Goal: Task Accomplishment & Management: Complete application form

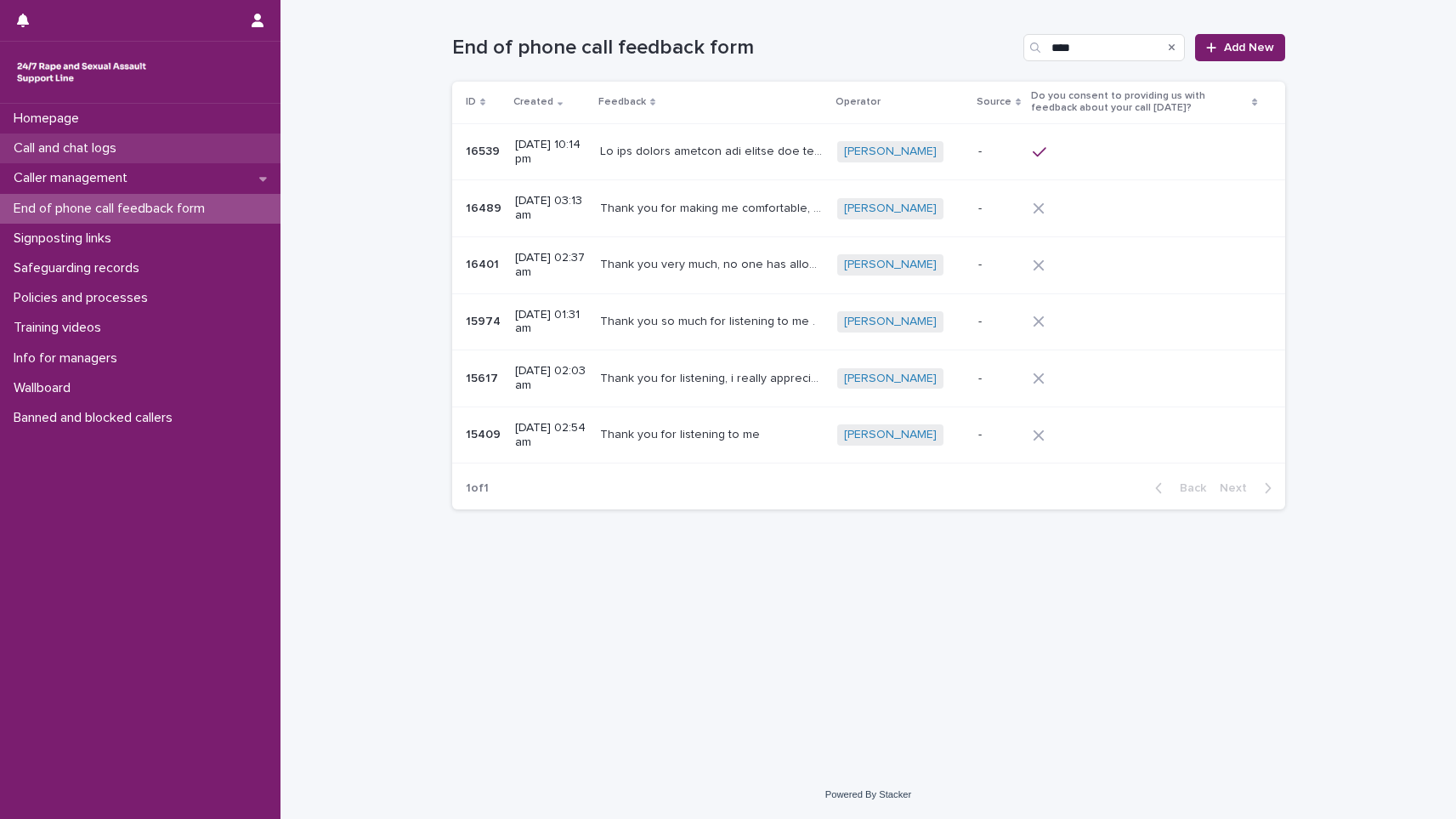
click at [91, 156] on p "Call and chat logs" at bounding box center [68, 148] width 123 height 16
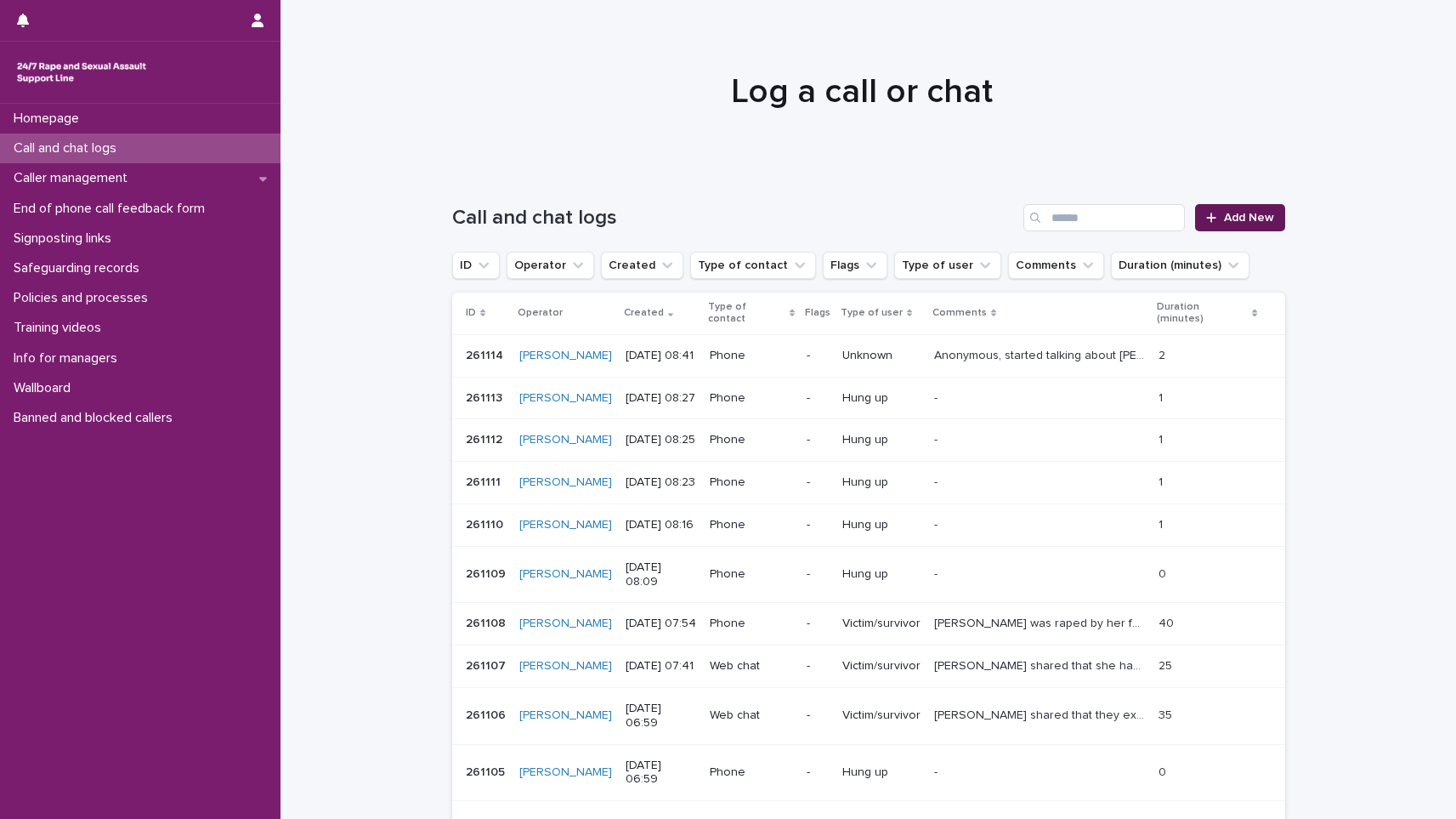
click at [1235, 229] on link "Add New" at bounding box center [1240, 217] width 89 height 27
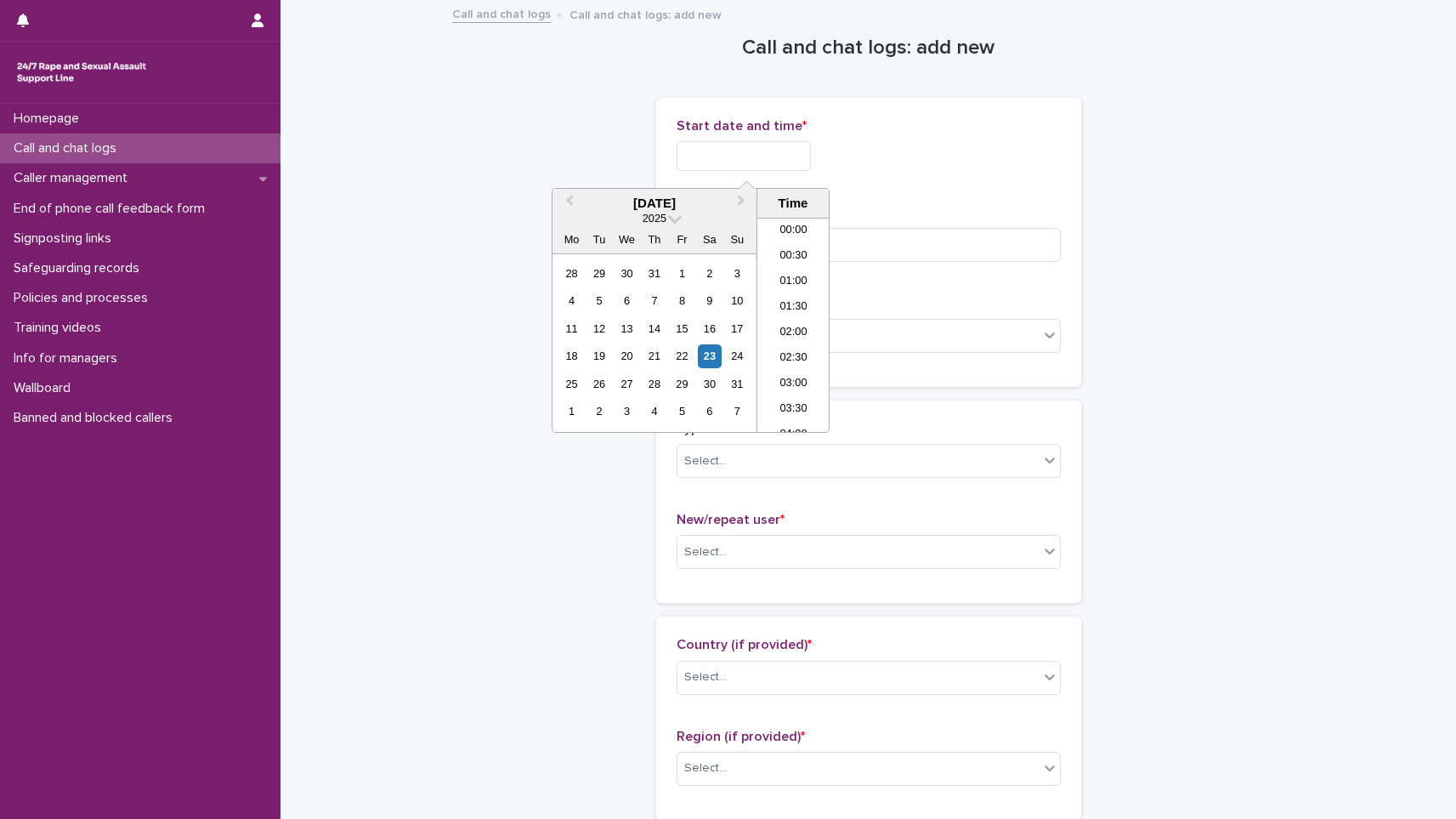
click at [680, 165] on input "text" at bounding box center [744, 156] width 134 height 30
click at [794, 323] on li "08:30" at bounding box center [793, 324] width 72 height 25
type input "**********"
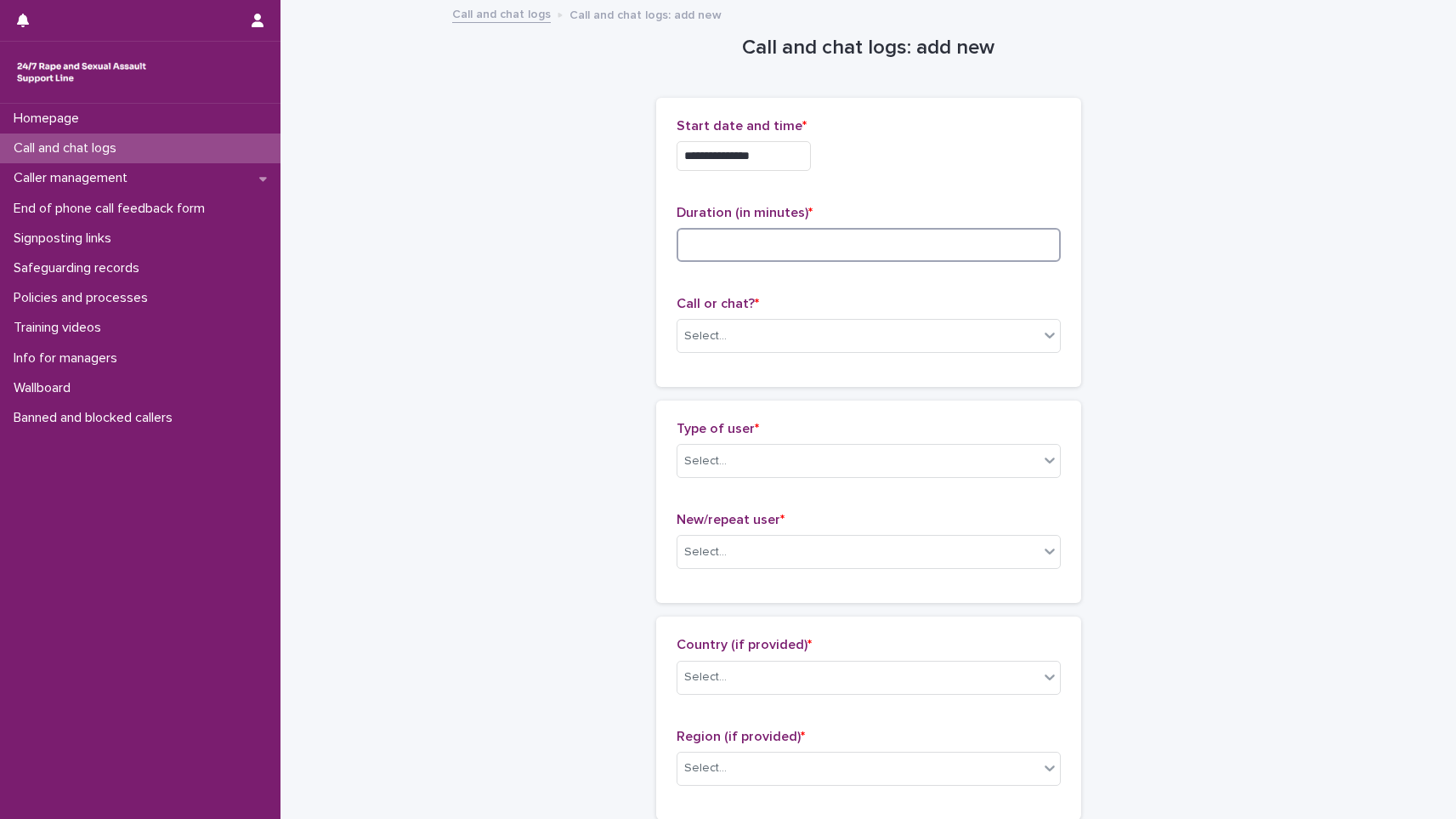
click at [799, 256] on input at bounding box center [869, 244] width 384 height 34
type input "**"
click at [760, 359] on div "Call or chat? * Select..." at bounding box center [869, 331] width 384 height 71
click at [767, 323] on div "Select..." at bounding box center [858, 337] width 361 height 28
click at [775, 399] on div "Web chat" at bounding box center [862, 399] width 383 height 30
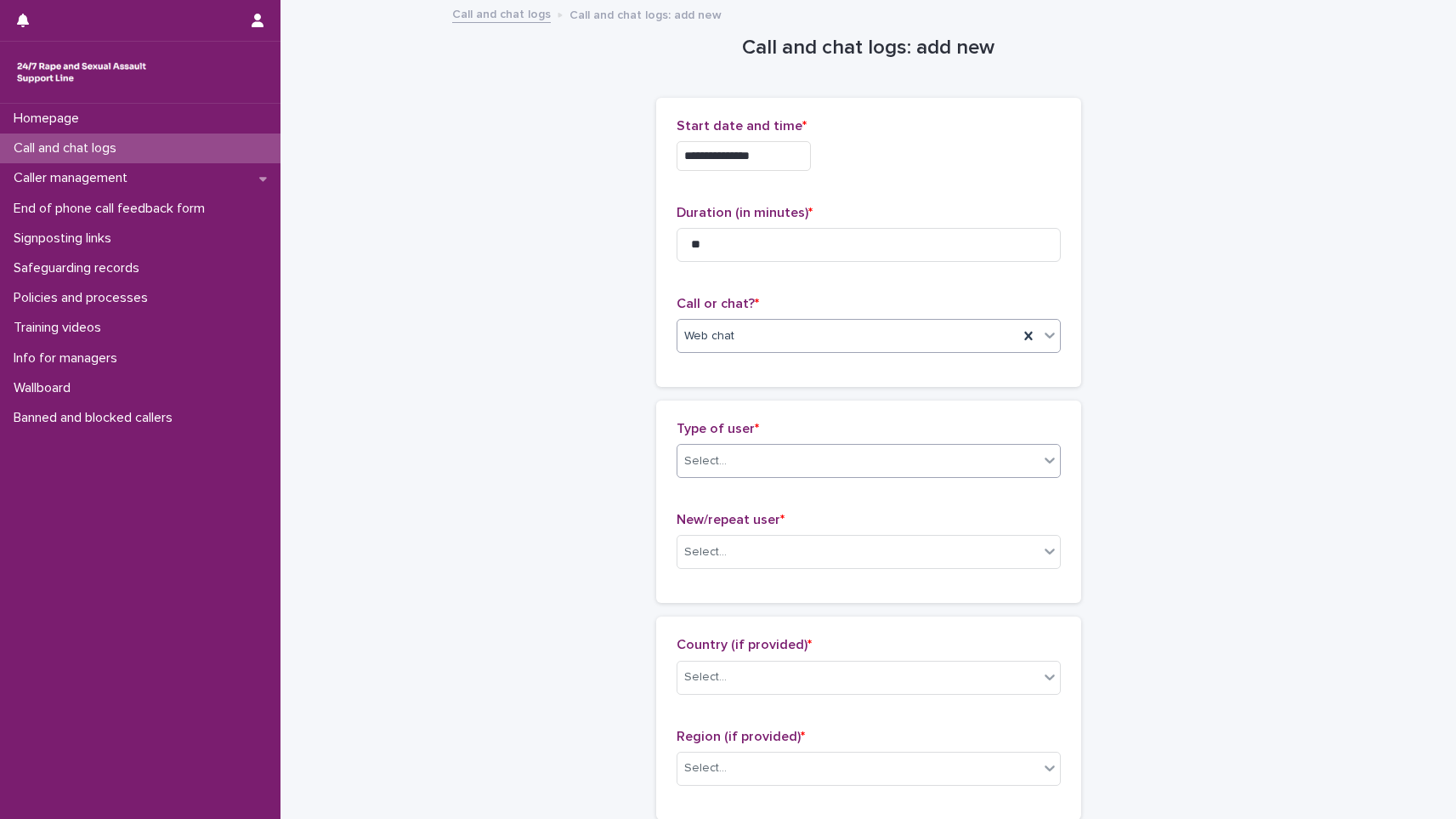
click at [744, 457] on div "Select..." at bounding box center [858, 462] width 361 height 28
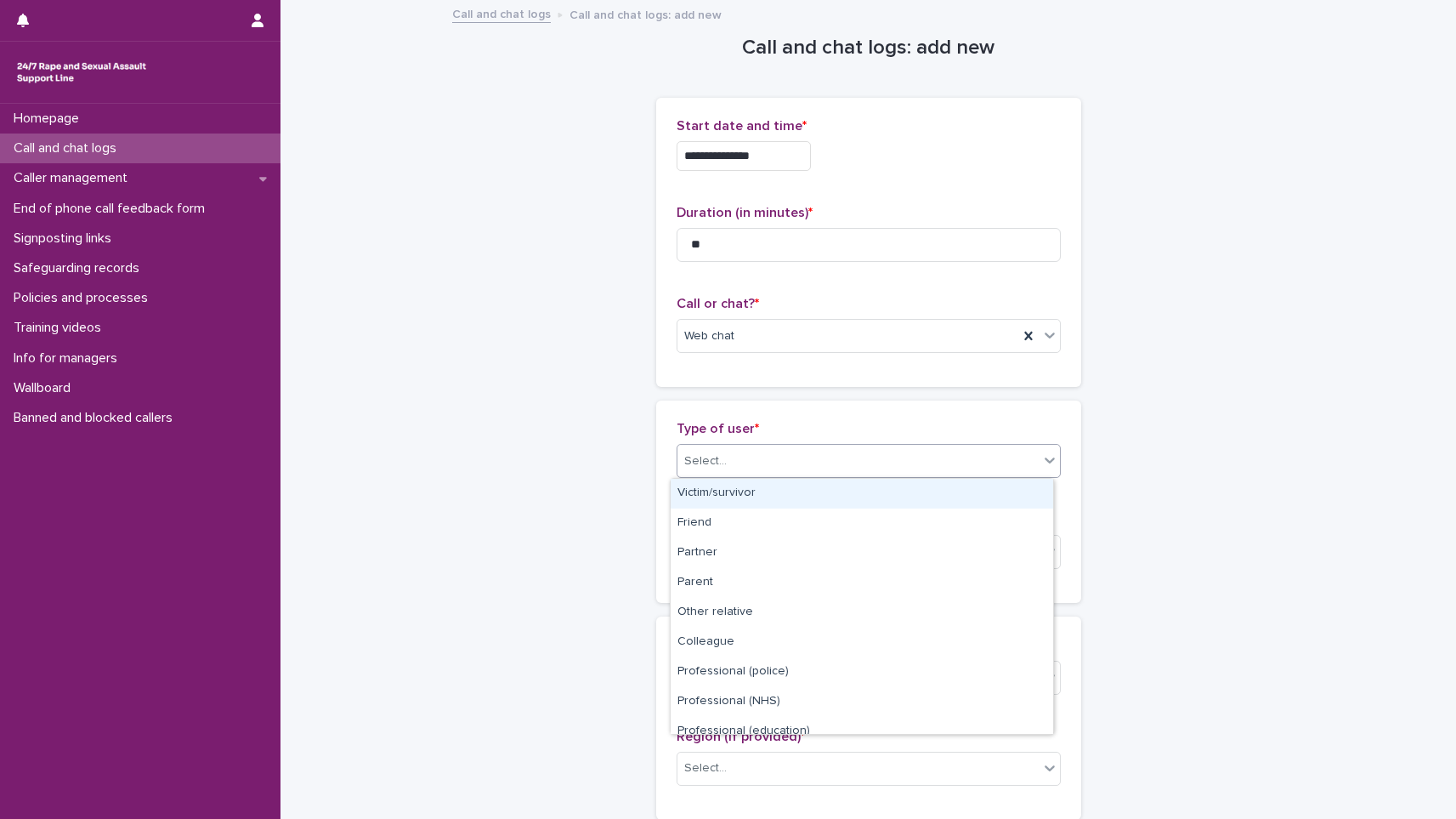
click at [744, 489] on div "Victim/survivor" at bounding box center [862, 494] width 383 height 30
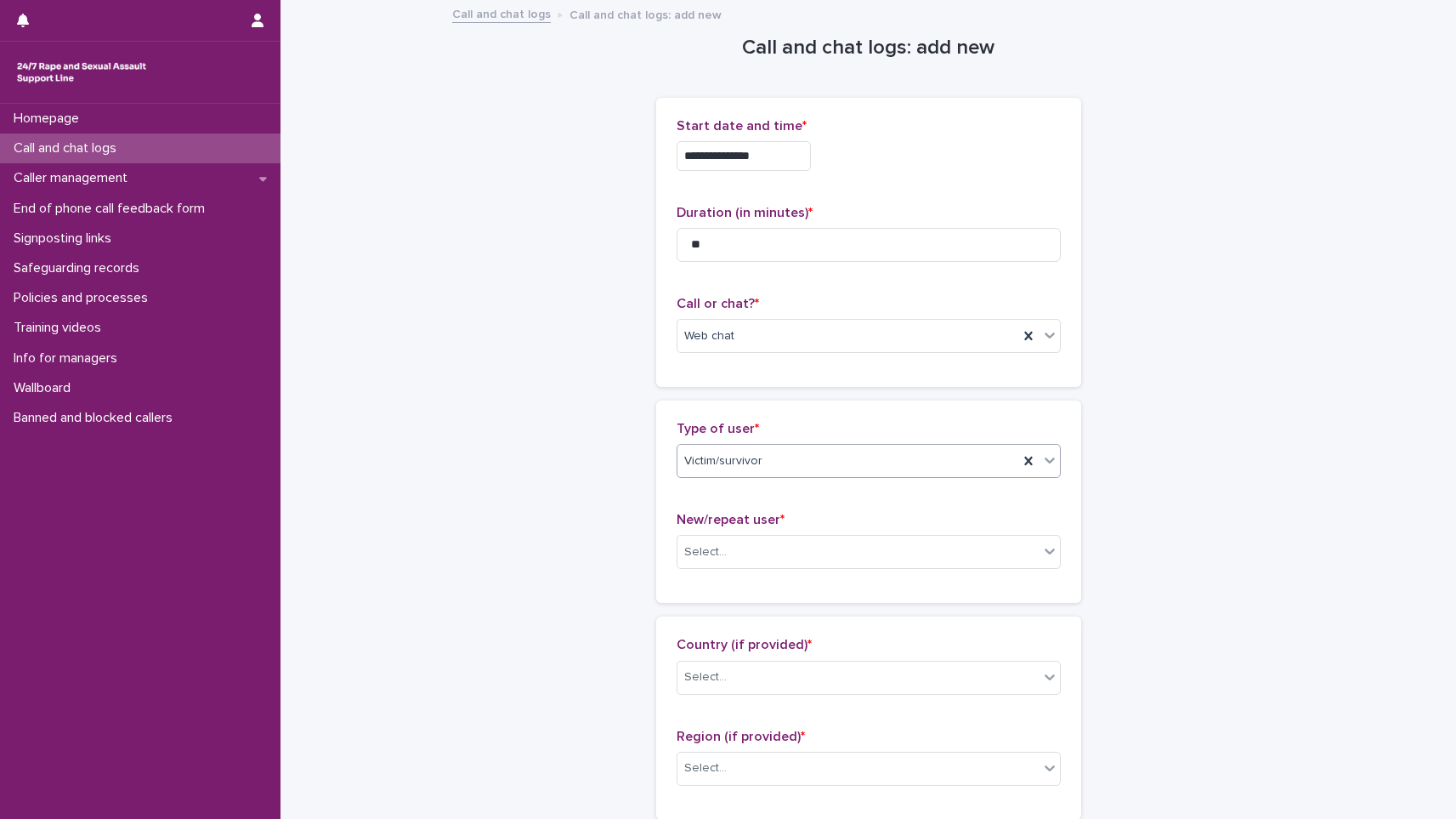
scroll to position [255, 0]
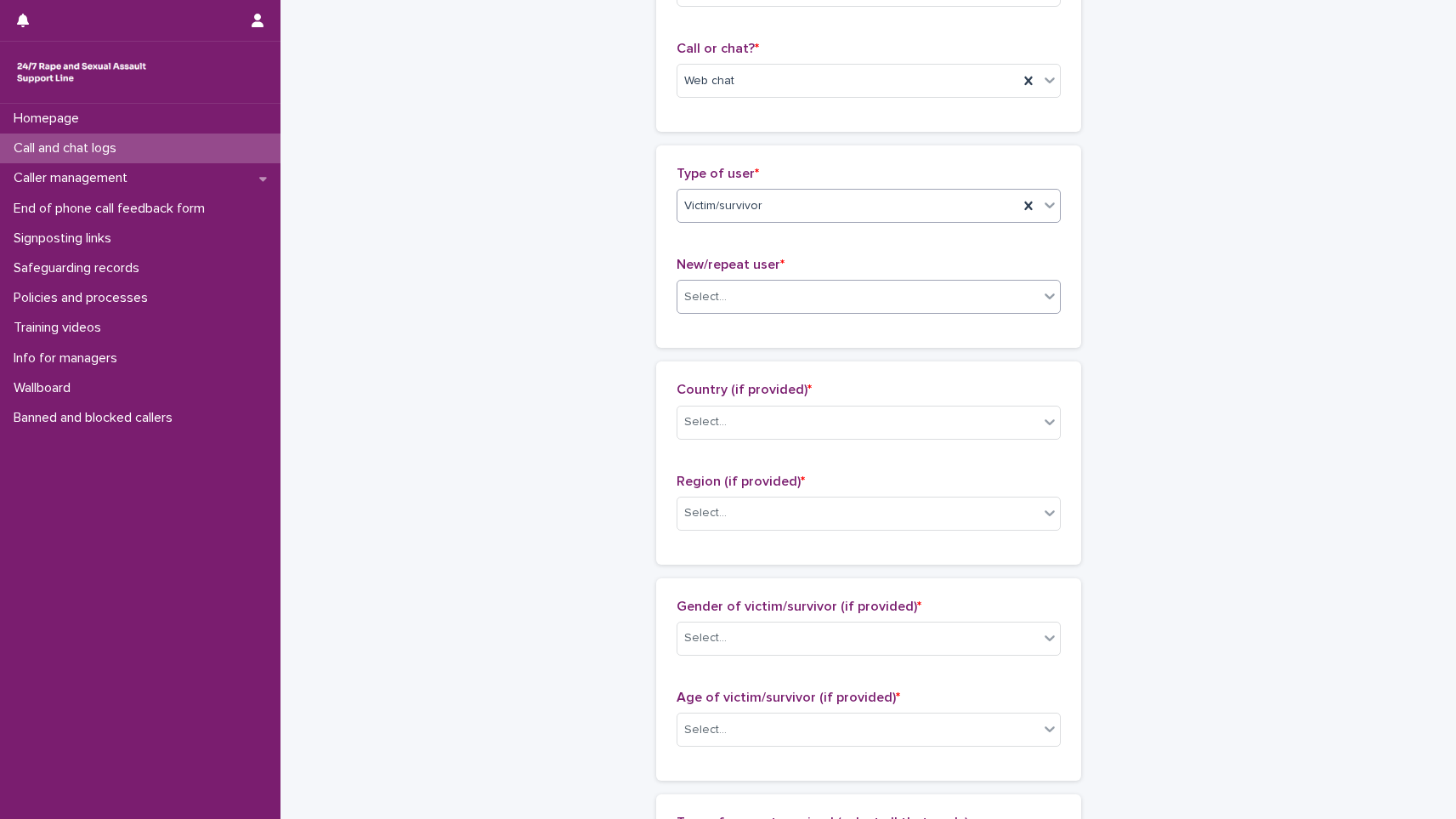
click at [770, 307] on div "Select..." at bounding box center [858, 297] width 361 height 28
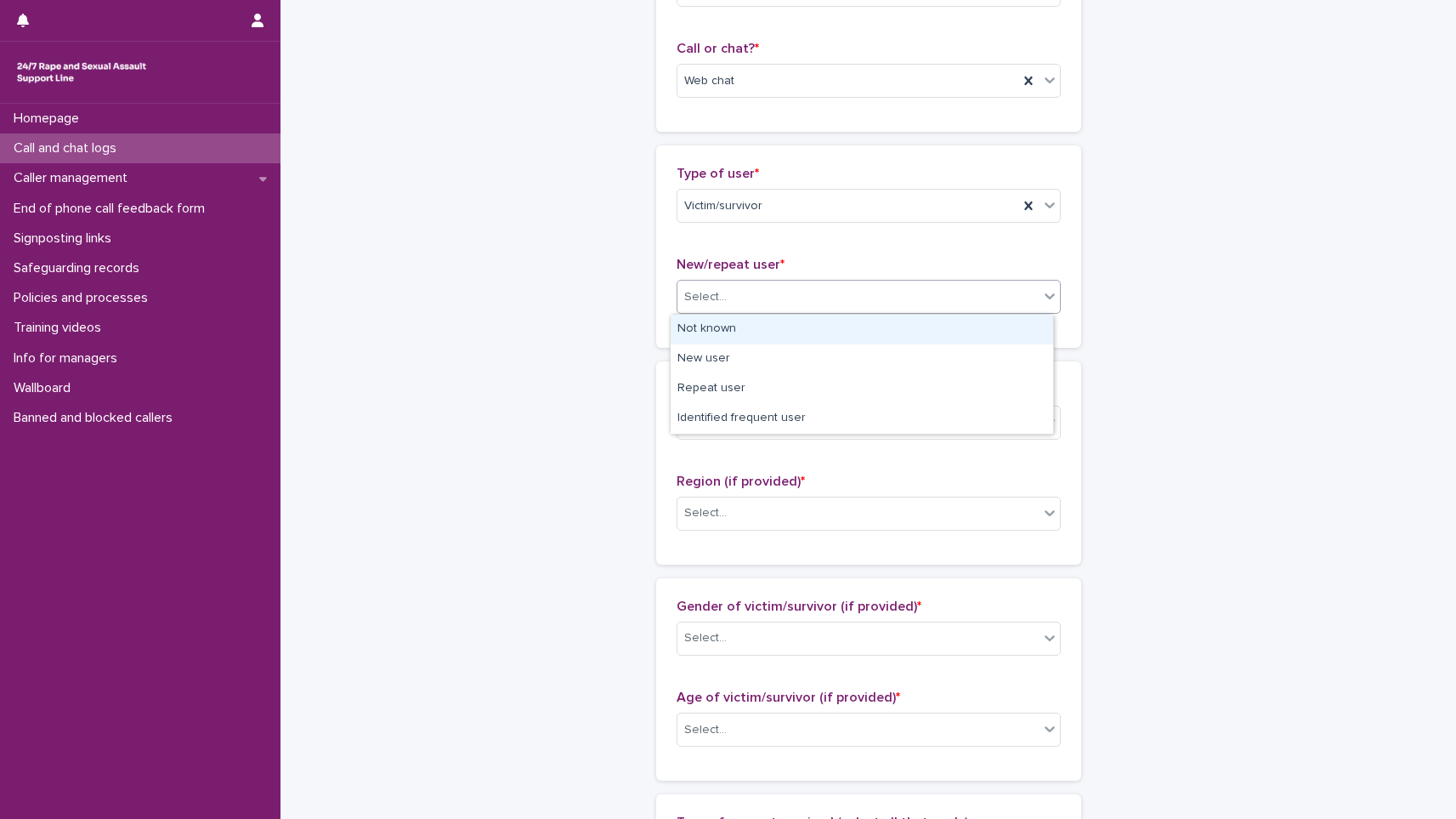
click at [773, 328] on div "Not known" at bounding box center [862, 330] width 383 height 30
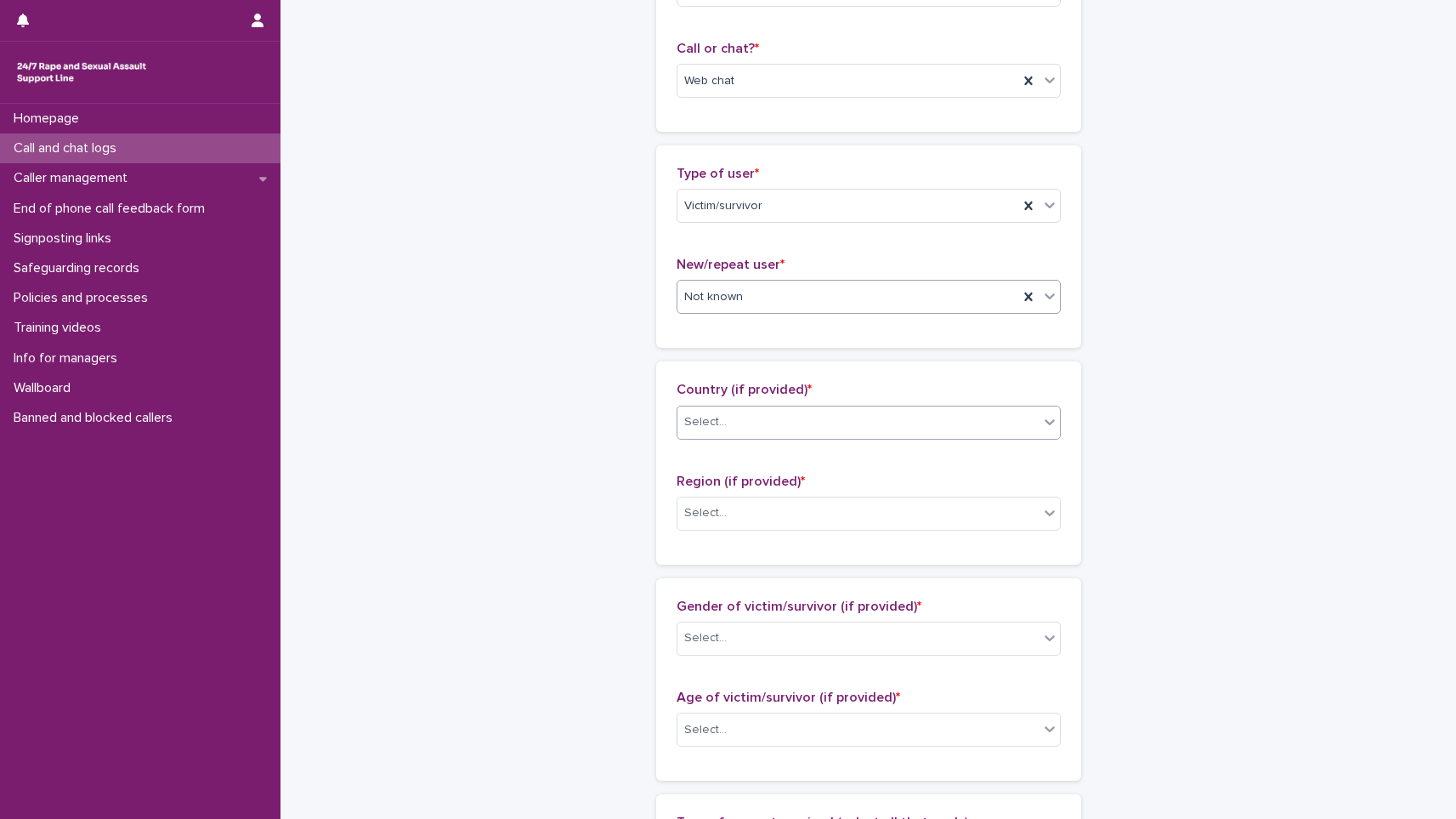
click at [770, 405] on div "Select..." at bounding box center [869, 422] width 384 height 34
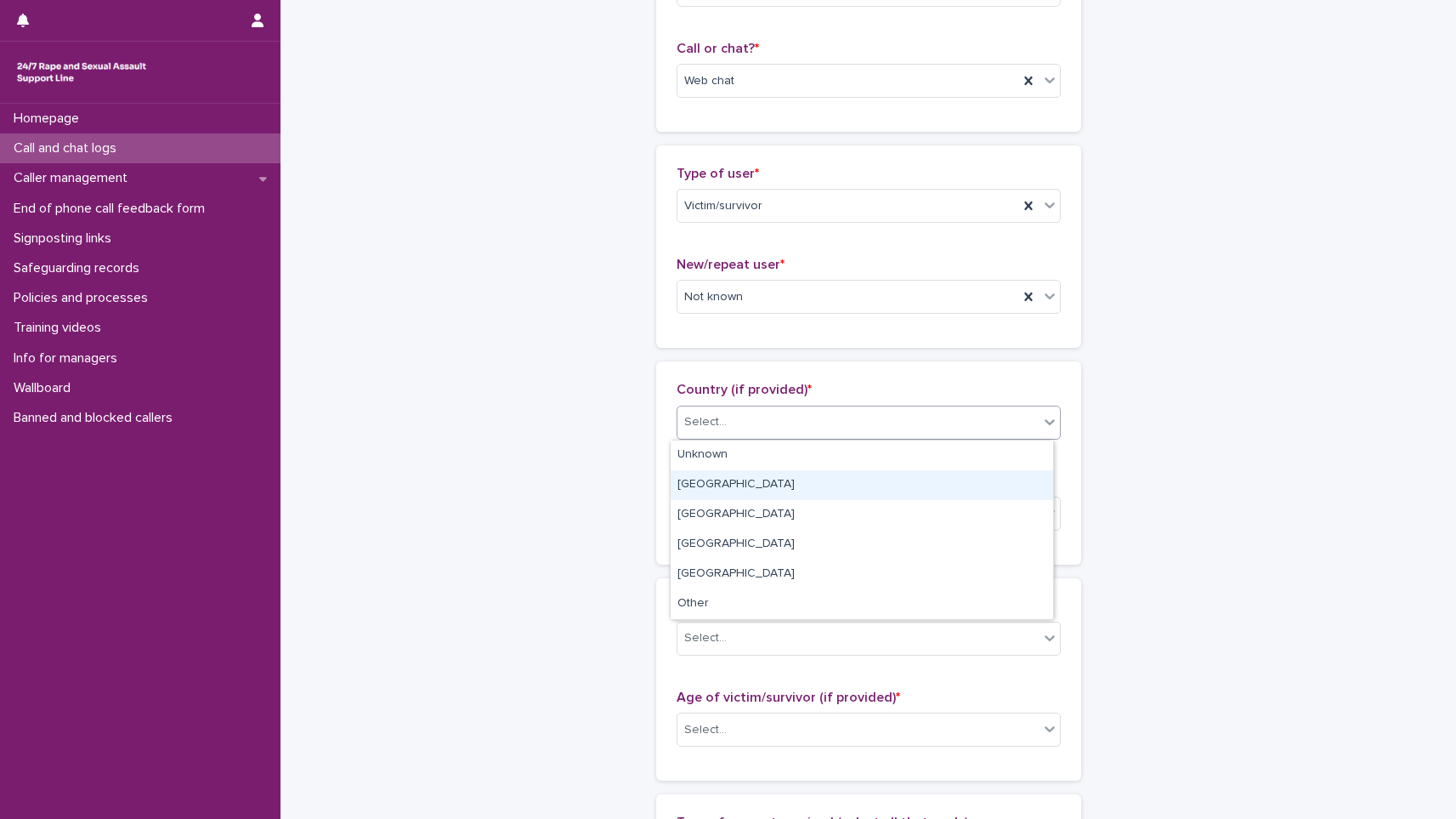
click at [752, 485] on div "[GEOGRAPHIC_DATA]" at bounding box center [862, 485] width 383 height 30
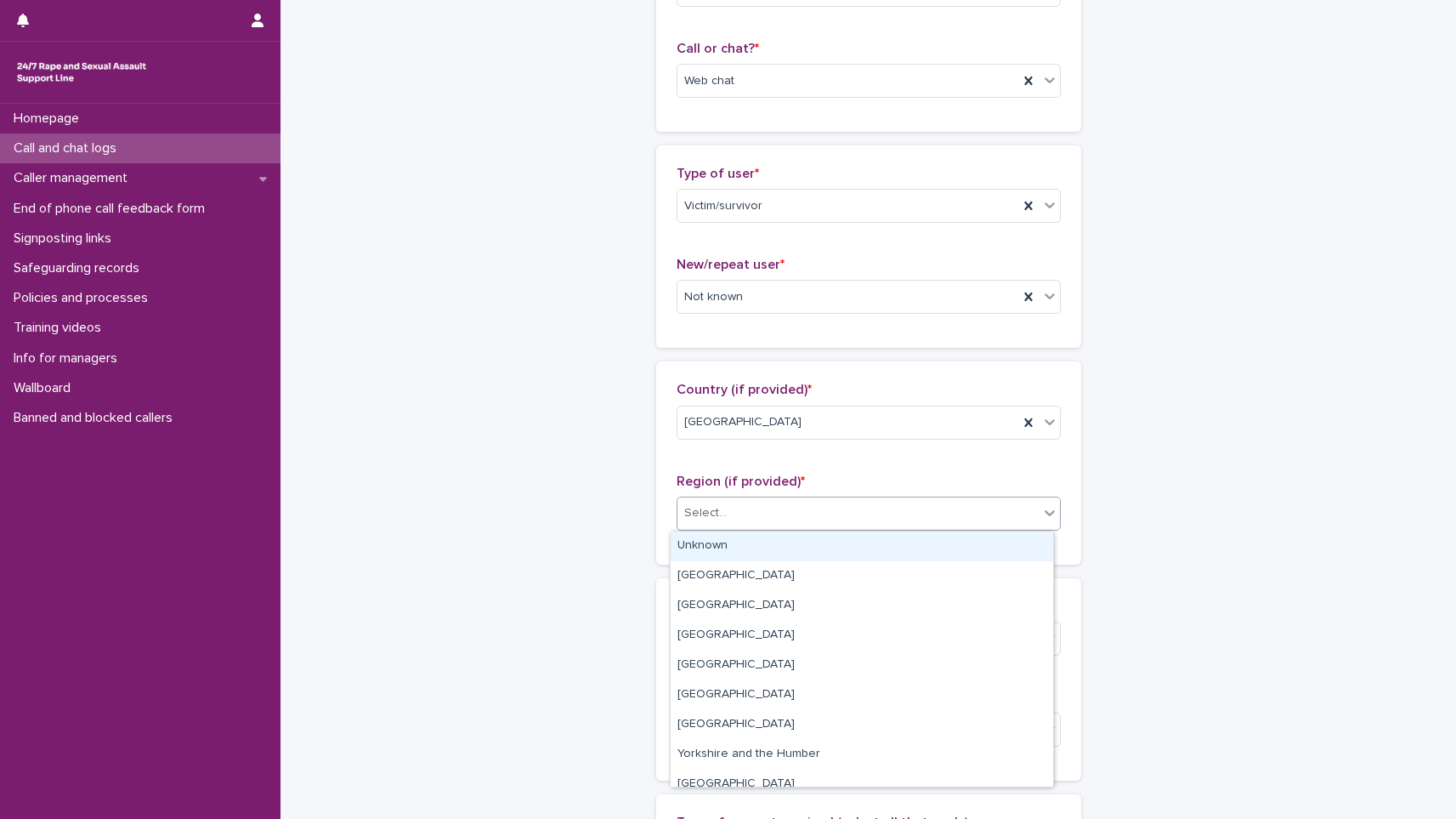
click at [747, 497] on div "Select..." at bounding box center [869, 513] width 384 height 34
click at [743, 539] on div "Unknown" at bounding box center [862, 546] width 383 height 30
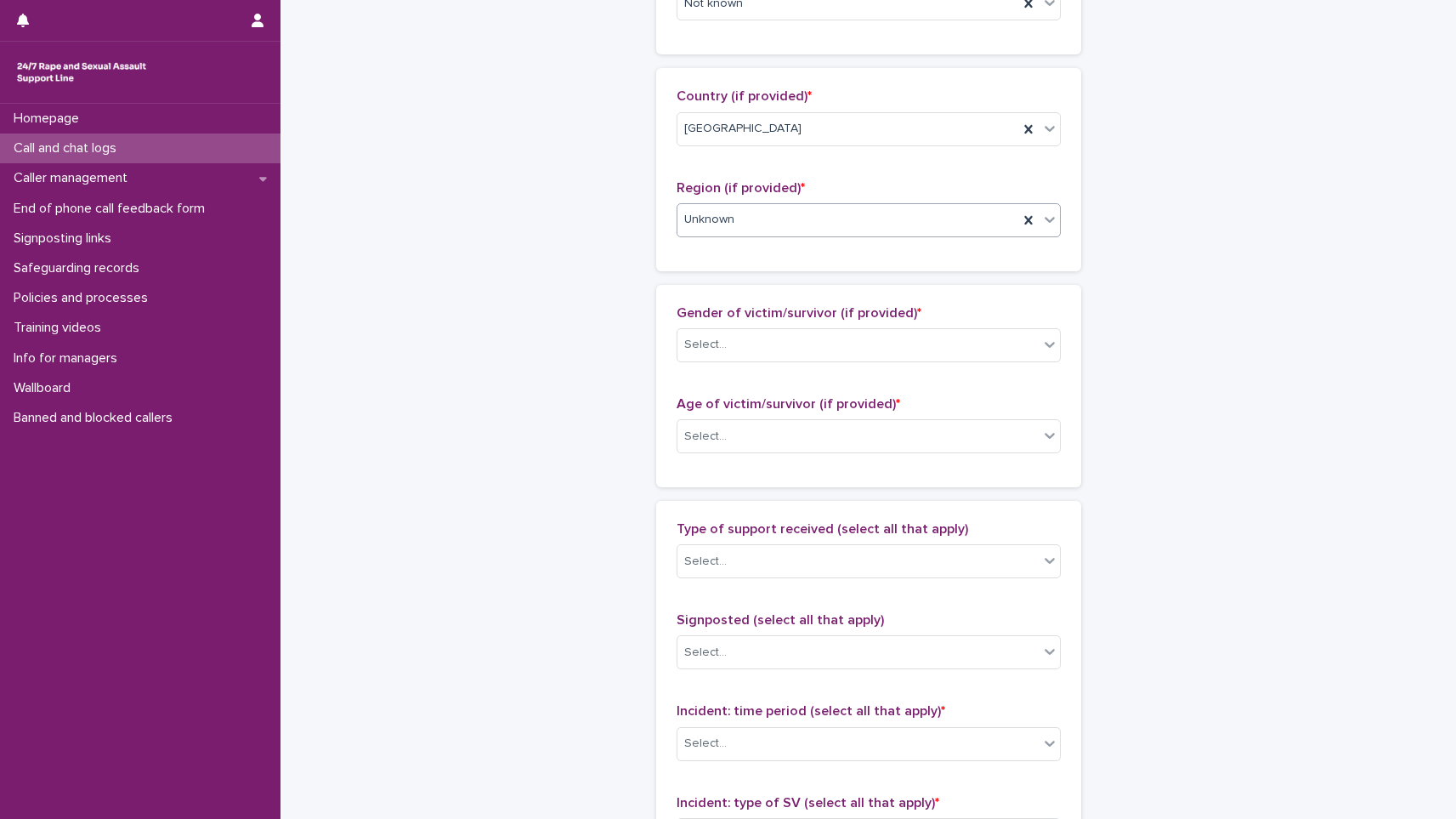
scroll to position [595, 0]
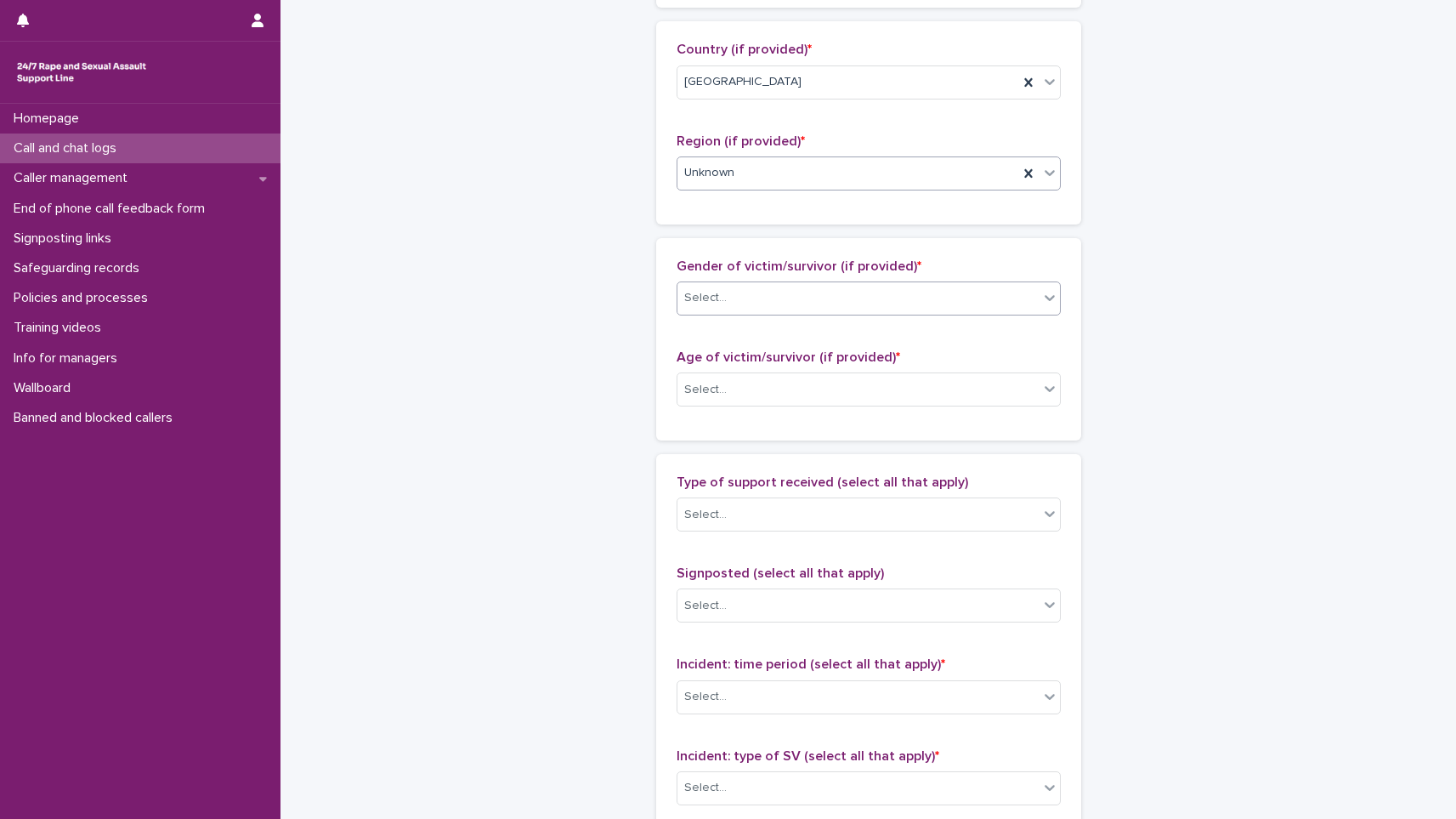
click at [783, 302] on div "Select..." at bounding box center [858, 298] width 361 height 28
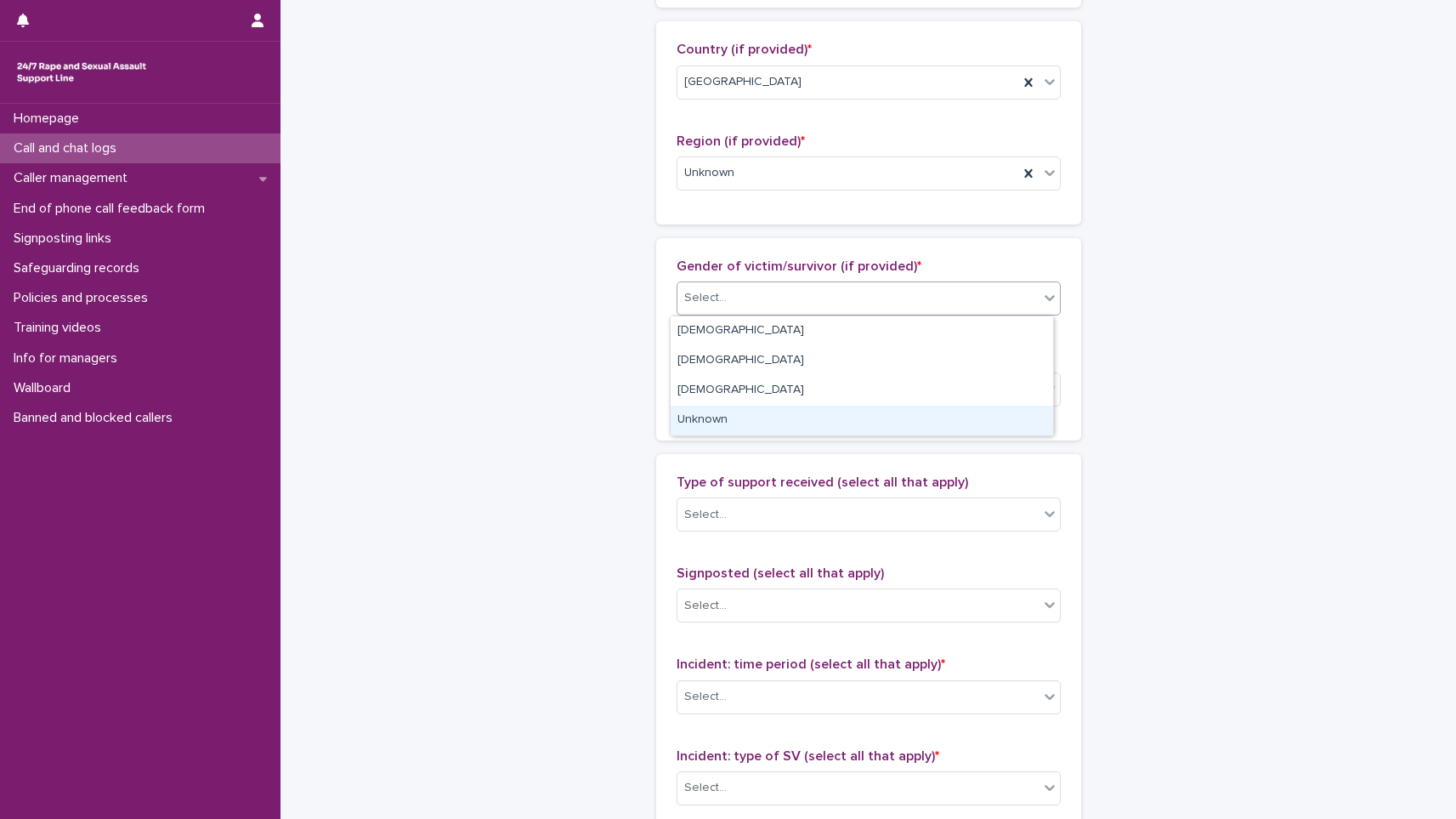
click at [735, 419] on div "Unknown" at bounding box center [862, 420] width 383 height 30
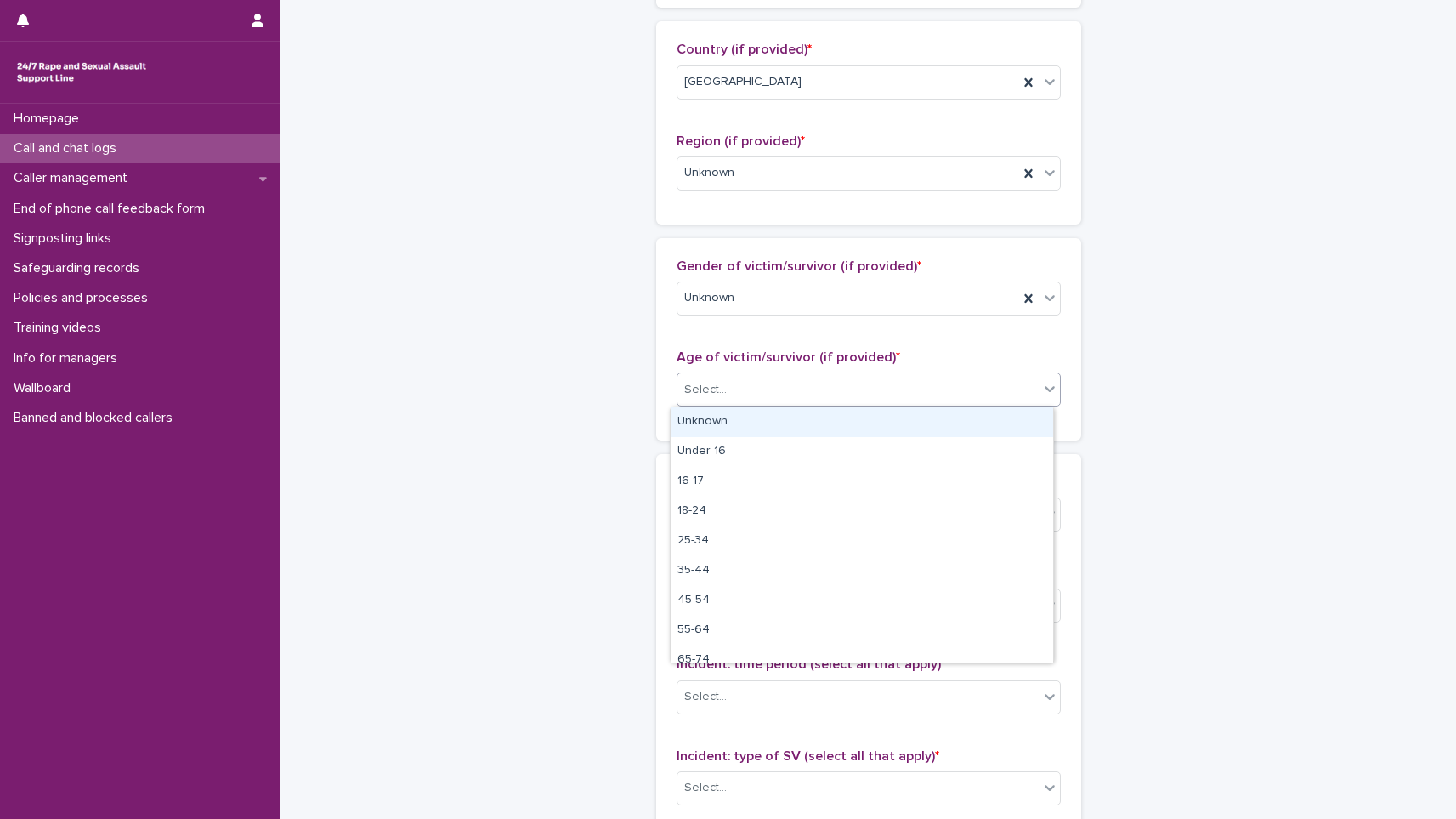
click at [733, 390] on div "Select..." at bounding box center [858, 390] width 361 height 28
click at [732, 415] on div "Unknown" at bounding box center [862, 422] width 383 height 30
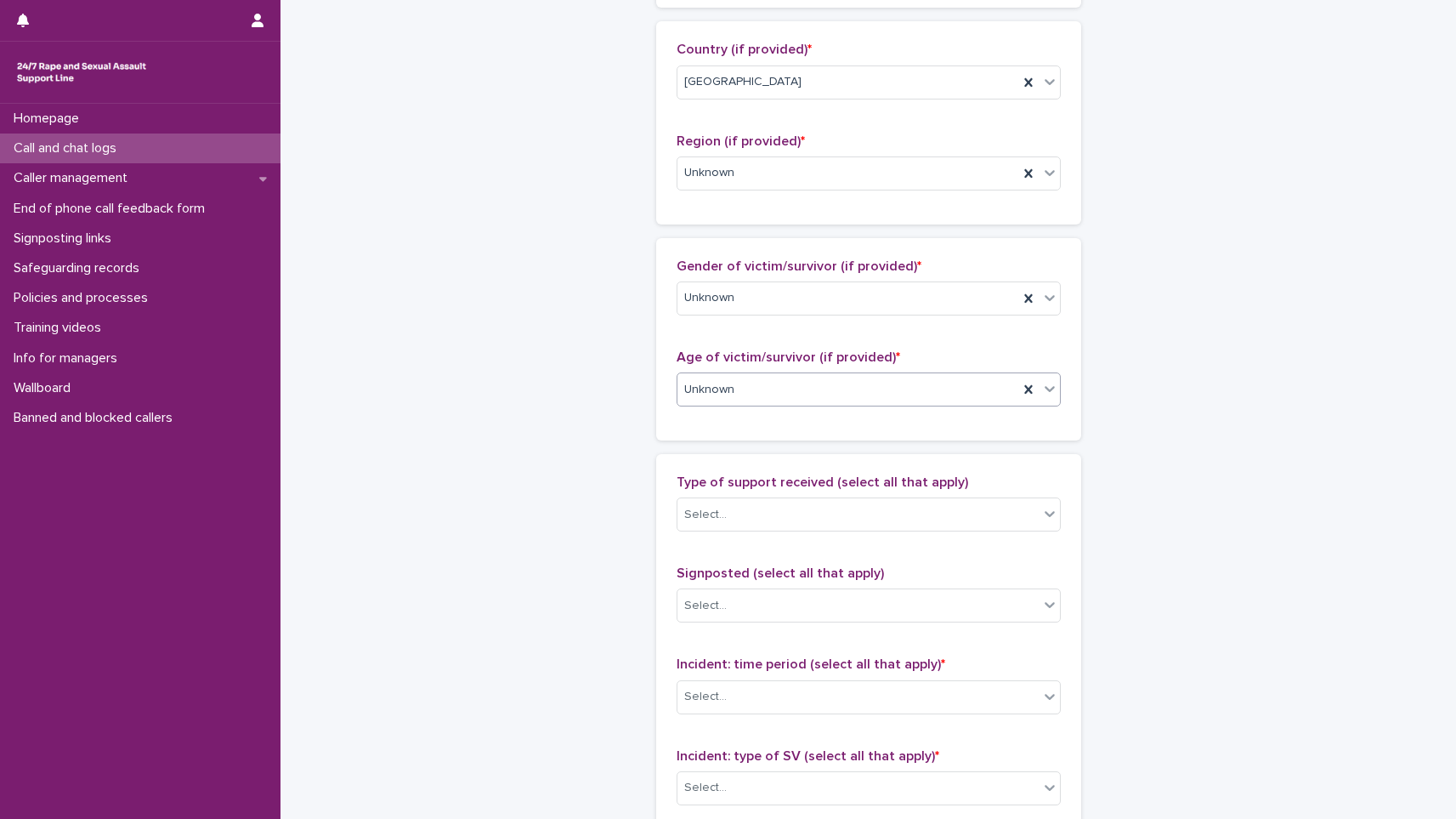
scroll to position [765, 0]
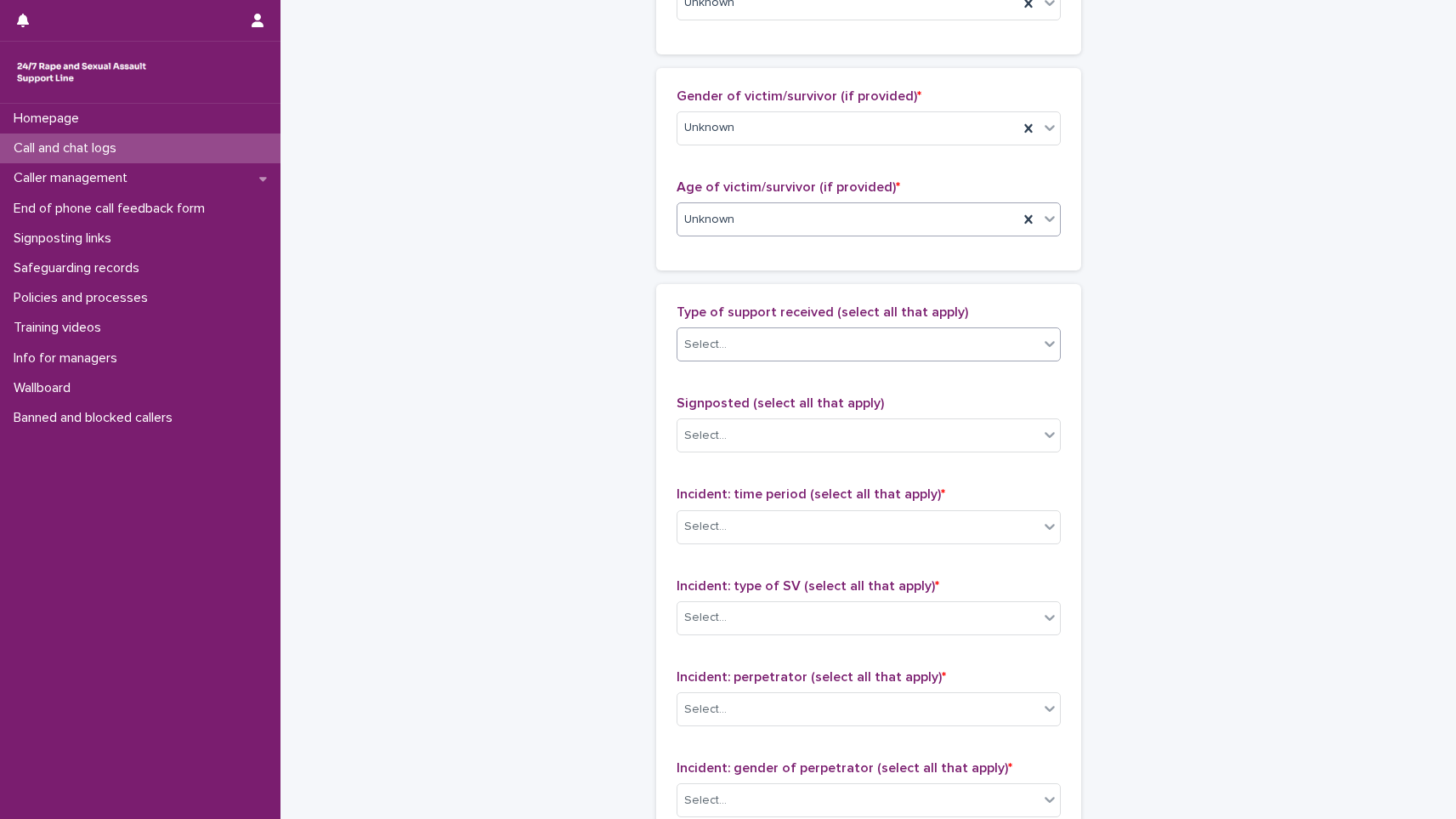
click at [735, 336] on div "Select..." at bounding box center [858, 345] width 361 height 28
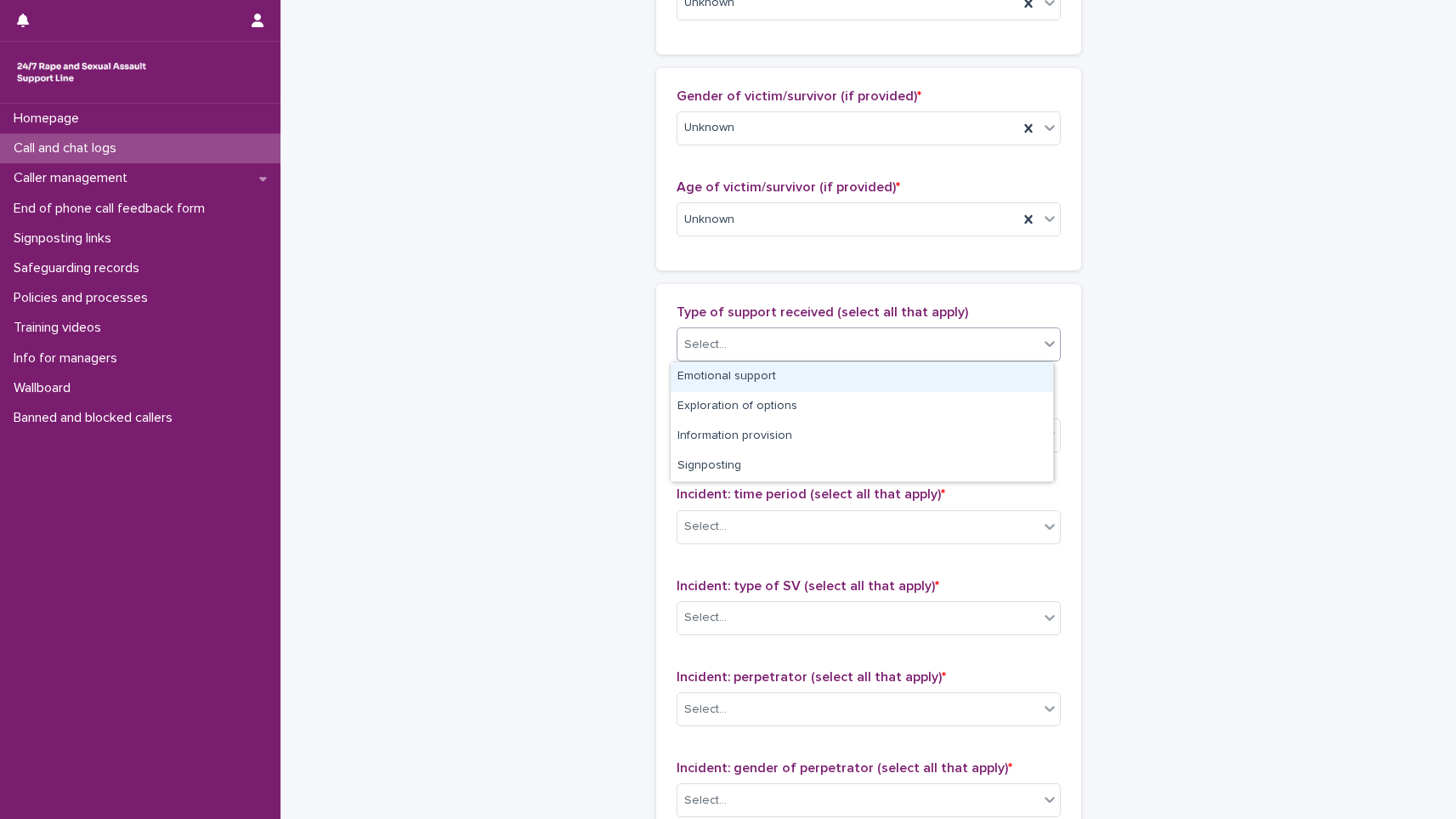
click at [734, 372] on div "Emotional support" at bounding box center [862, 377] width 383 height 30
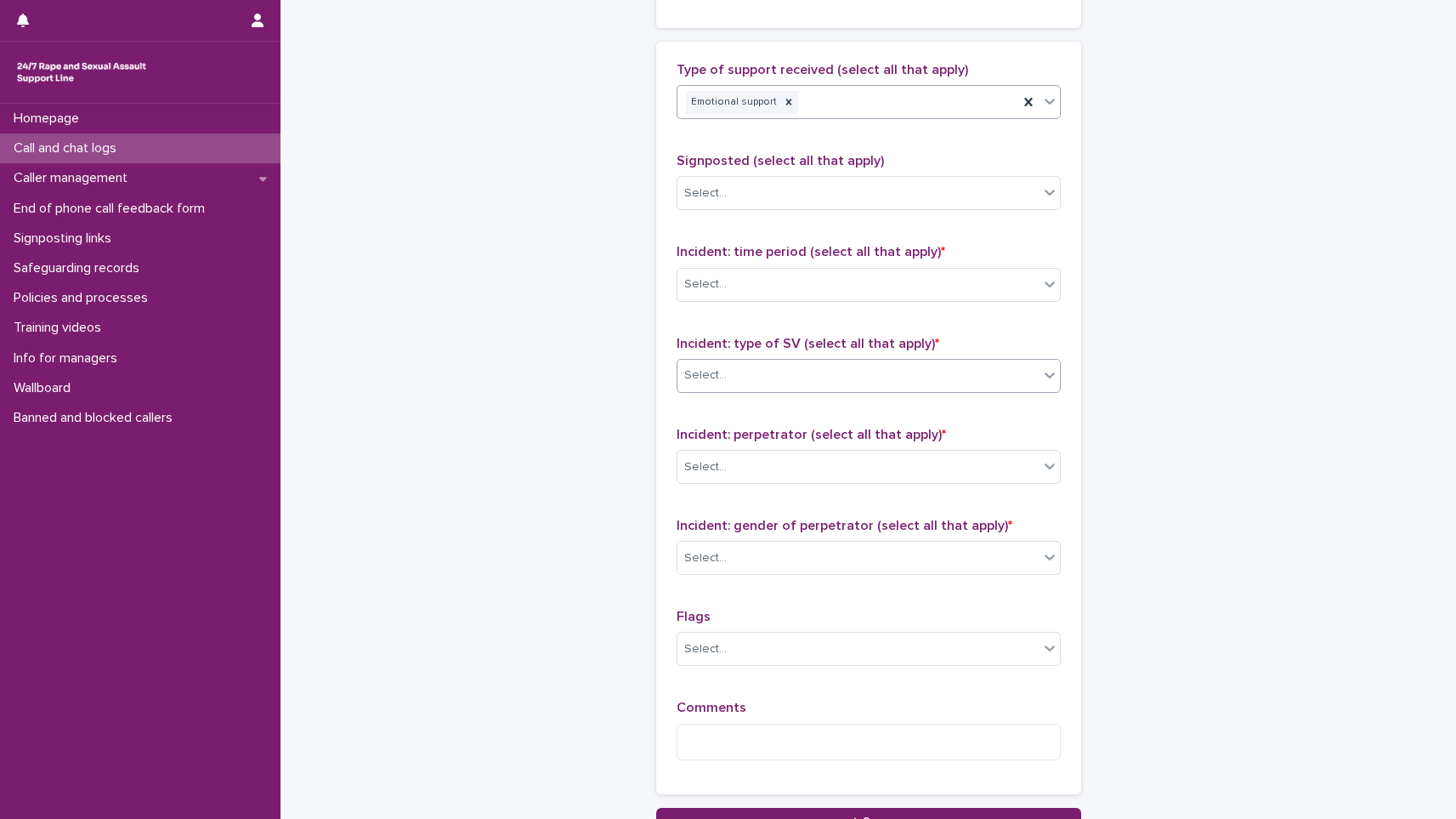
scroll to position [1020, 0]
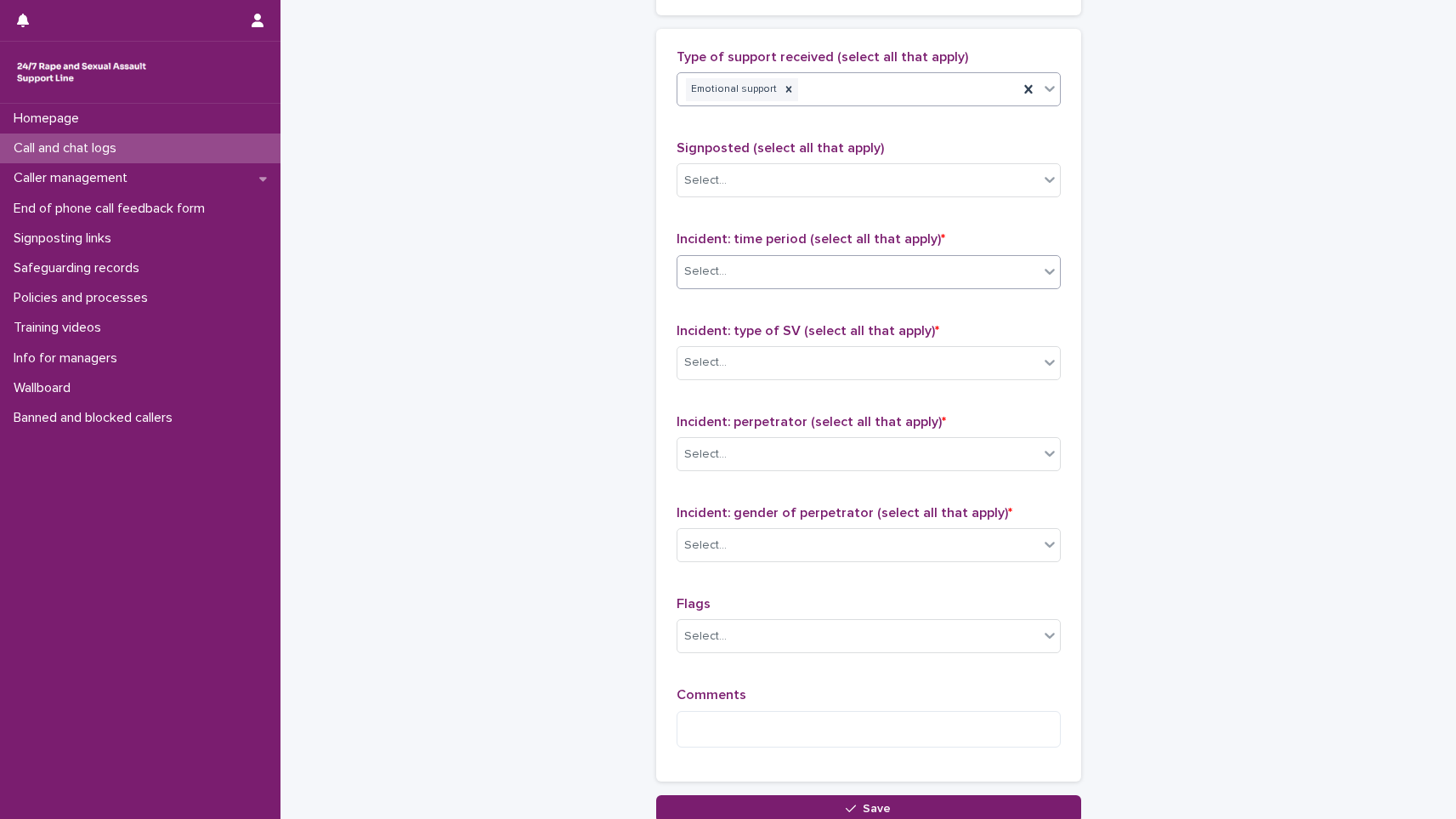
click at [737, 280] on div "Select..." at bounding box center [858, 272] width 361 height 28
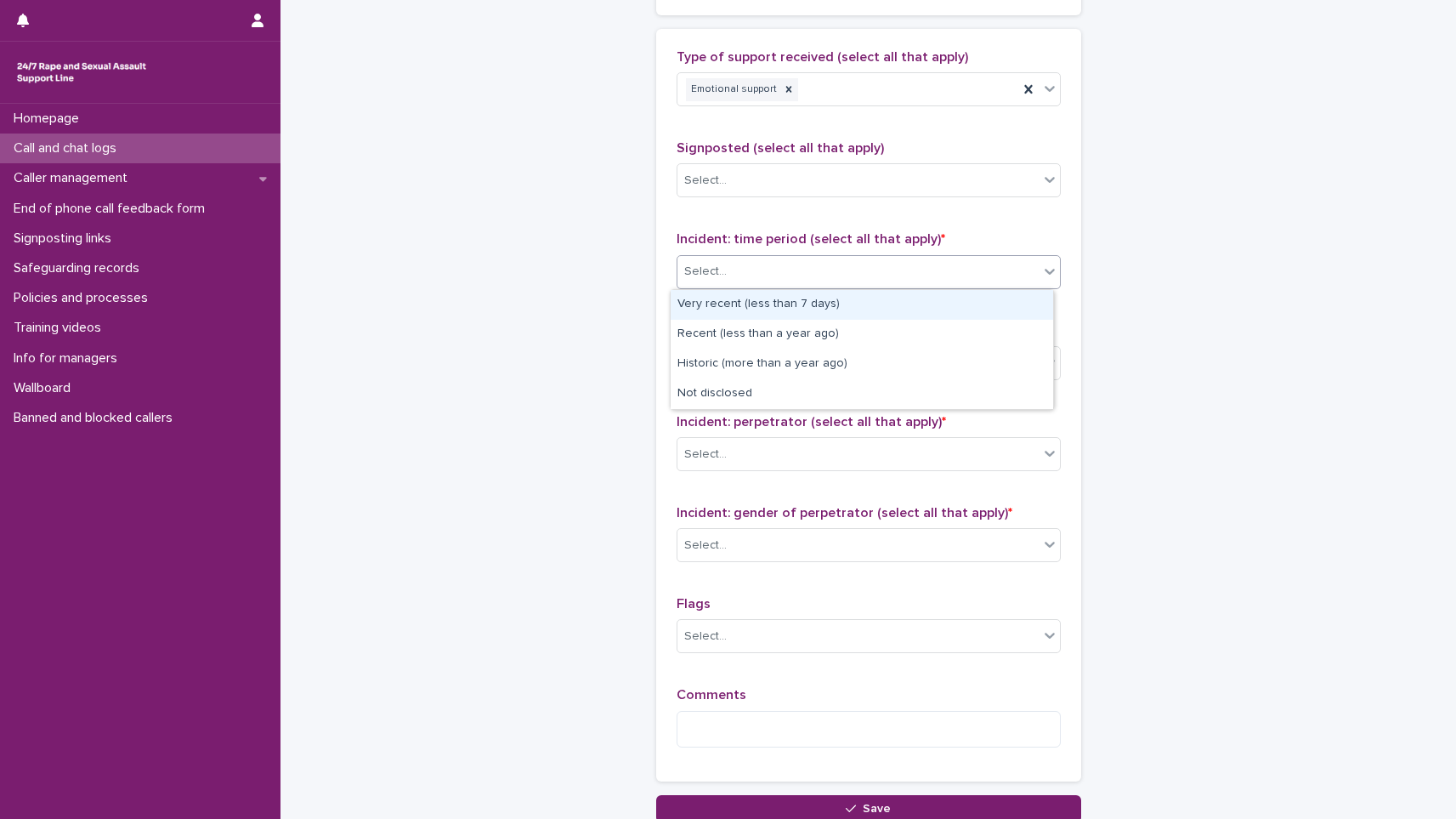
click at [726, 313] on div "Very recent (less than 7 days)" at bounding box center [862, 305] width 383 height 30
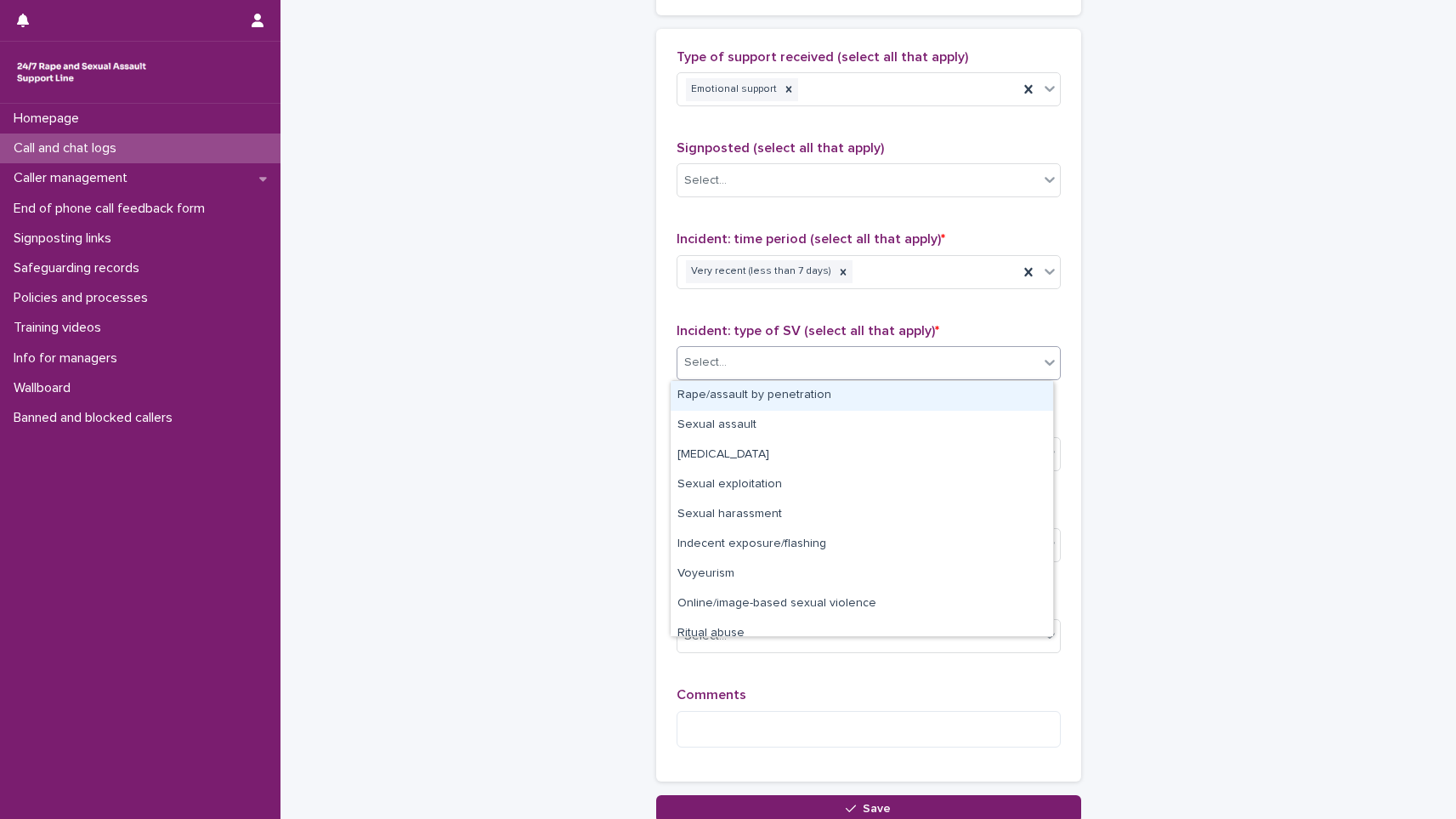
click at [724, 352] on div "Select..." at bounding box center [858, 363] width 361 height 28
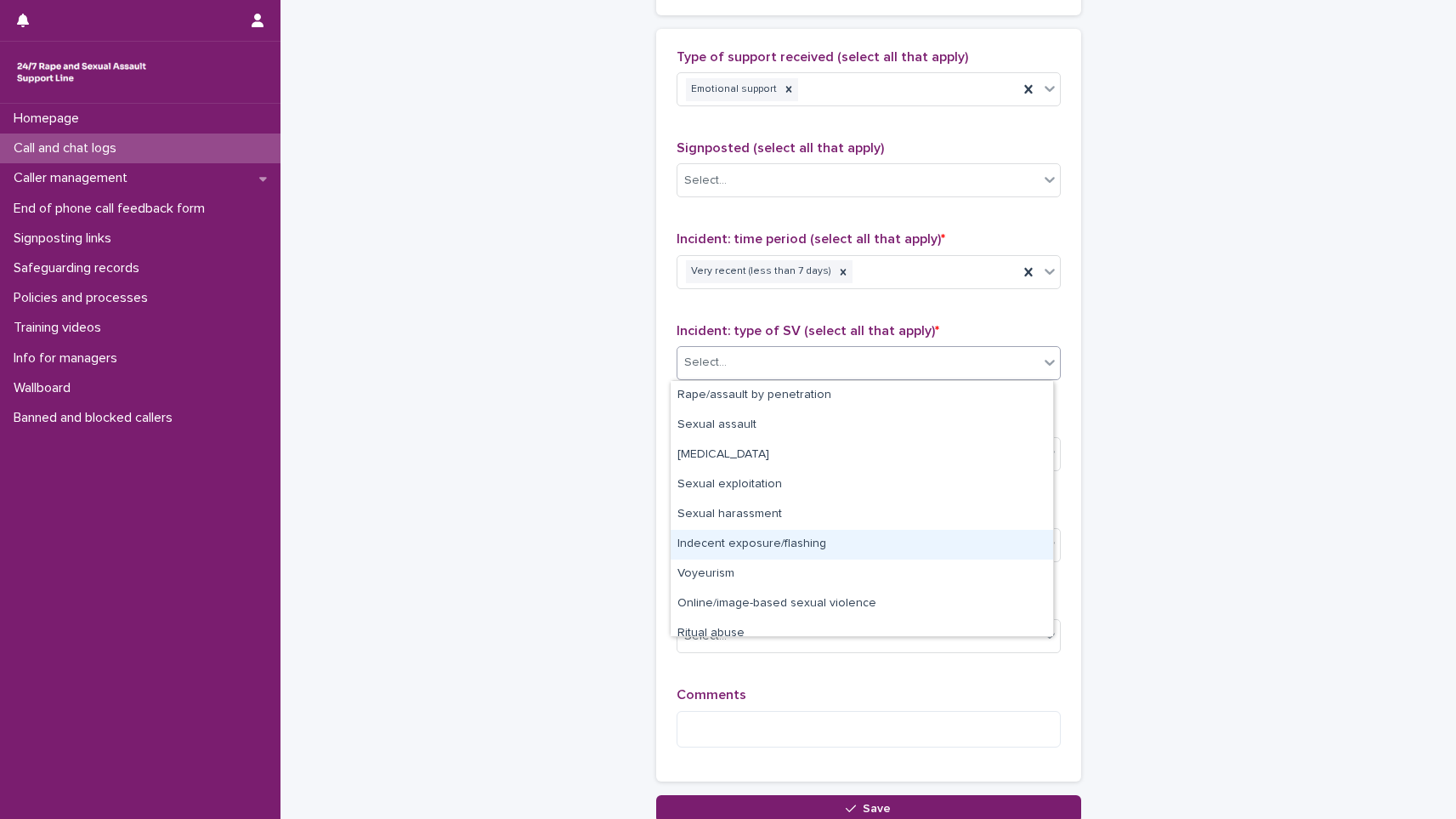
scroll to position [42, 0]
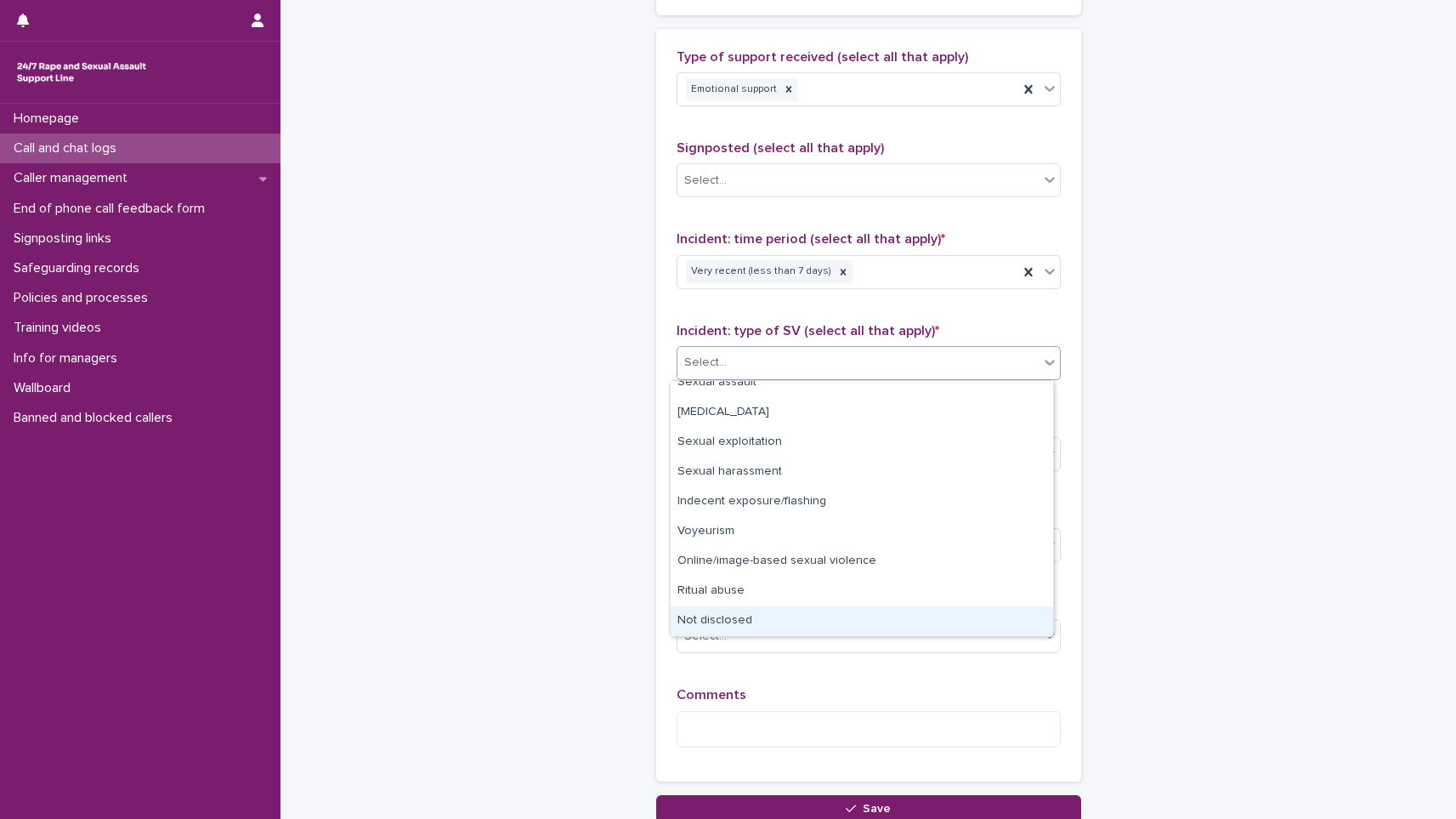
drag, startPoint x: 744, startPoint y: 601, endPoint x: 744, endPoint y: 619, distance: 18.0
click at [744, 619] on div "Not disclosed" at bounding box center [862, 622] width 383 height 30
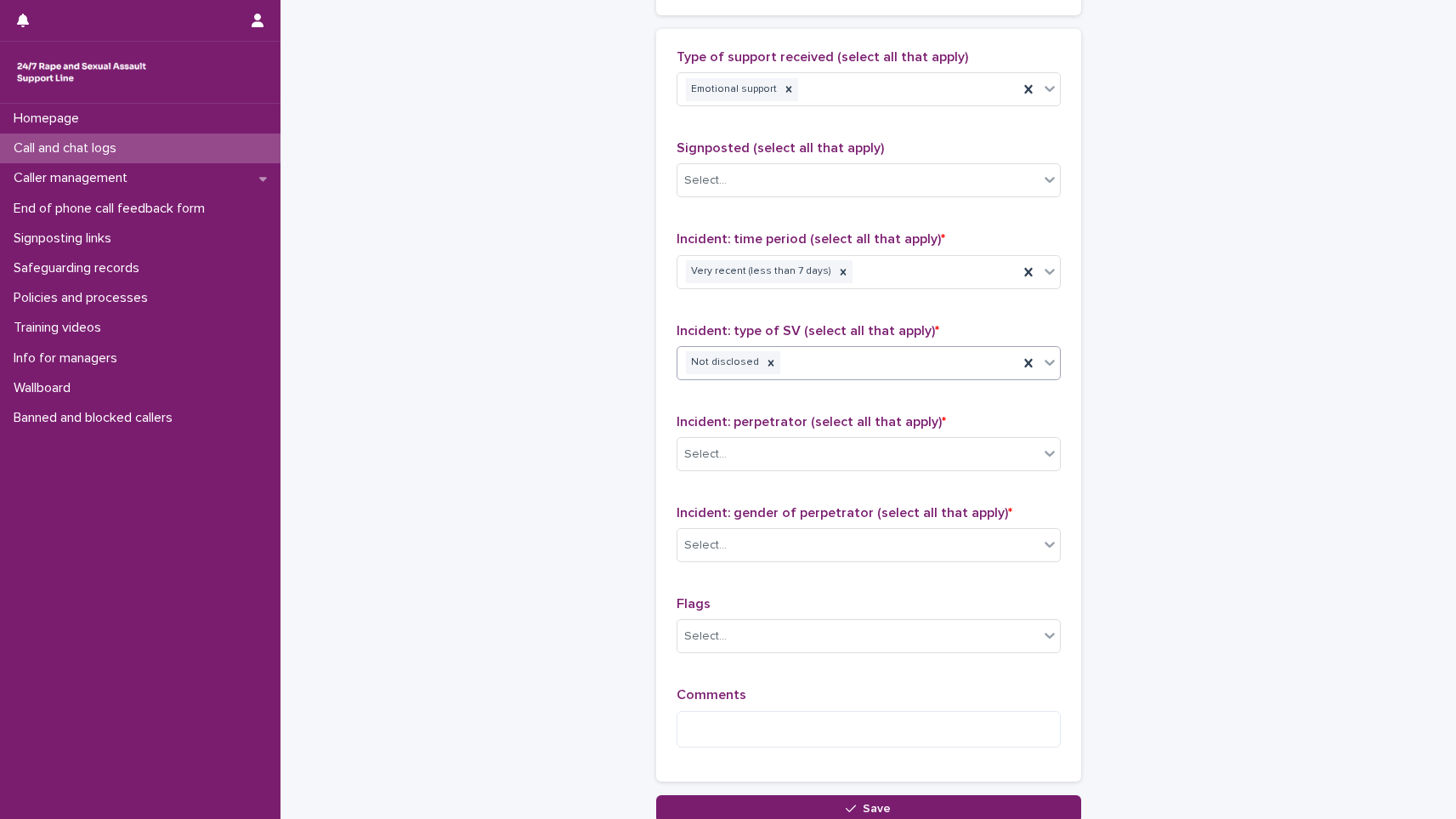
scroll to position [1157, 0]
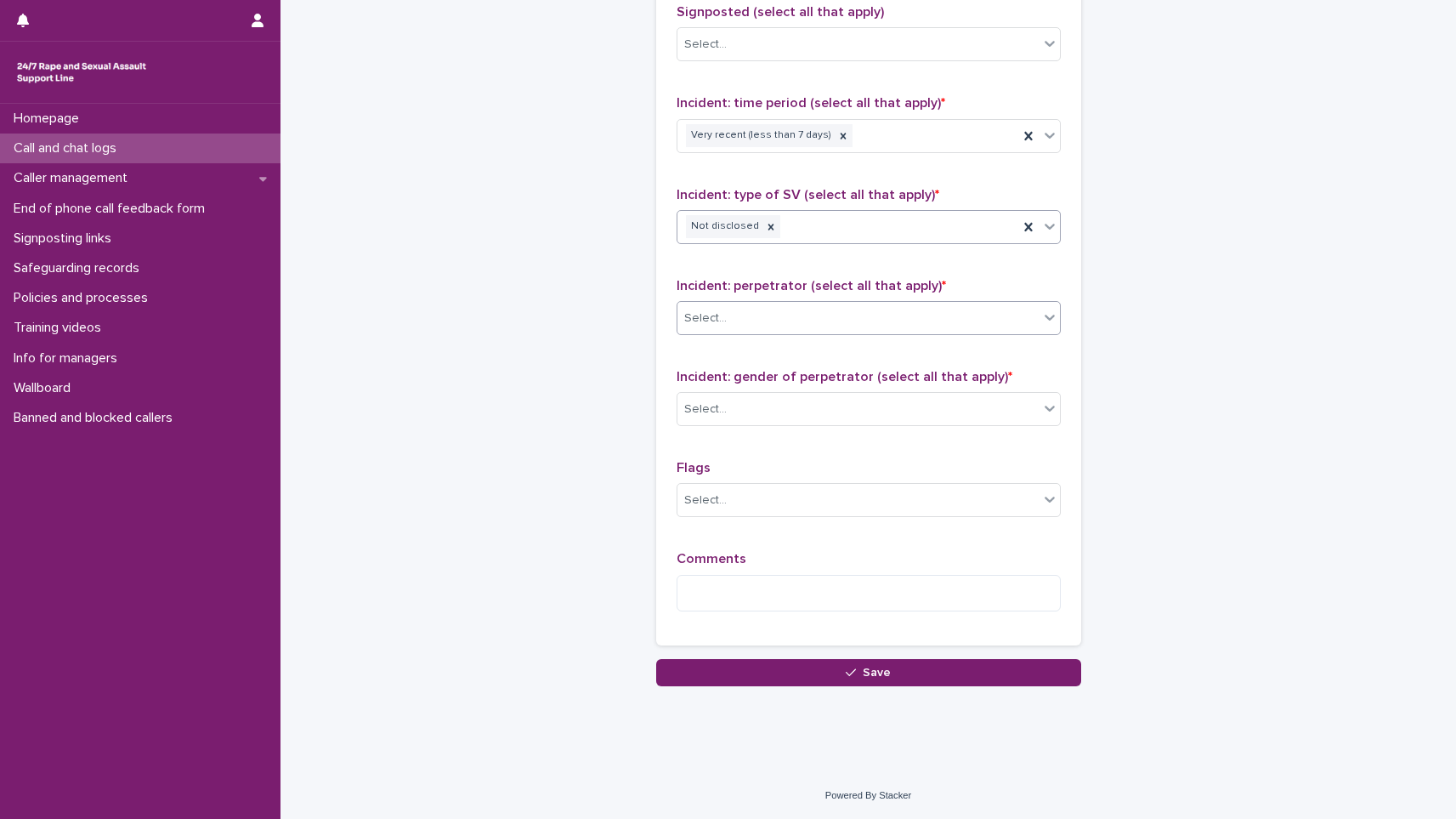
click at [783, 305] on div "Select..." at bounding box center [858, 319] width 361 height 28
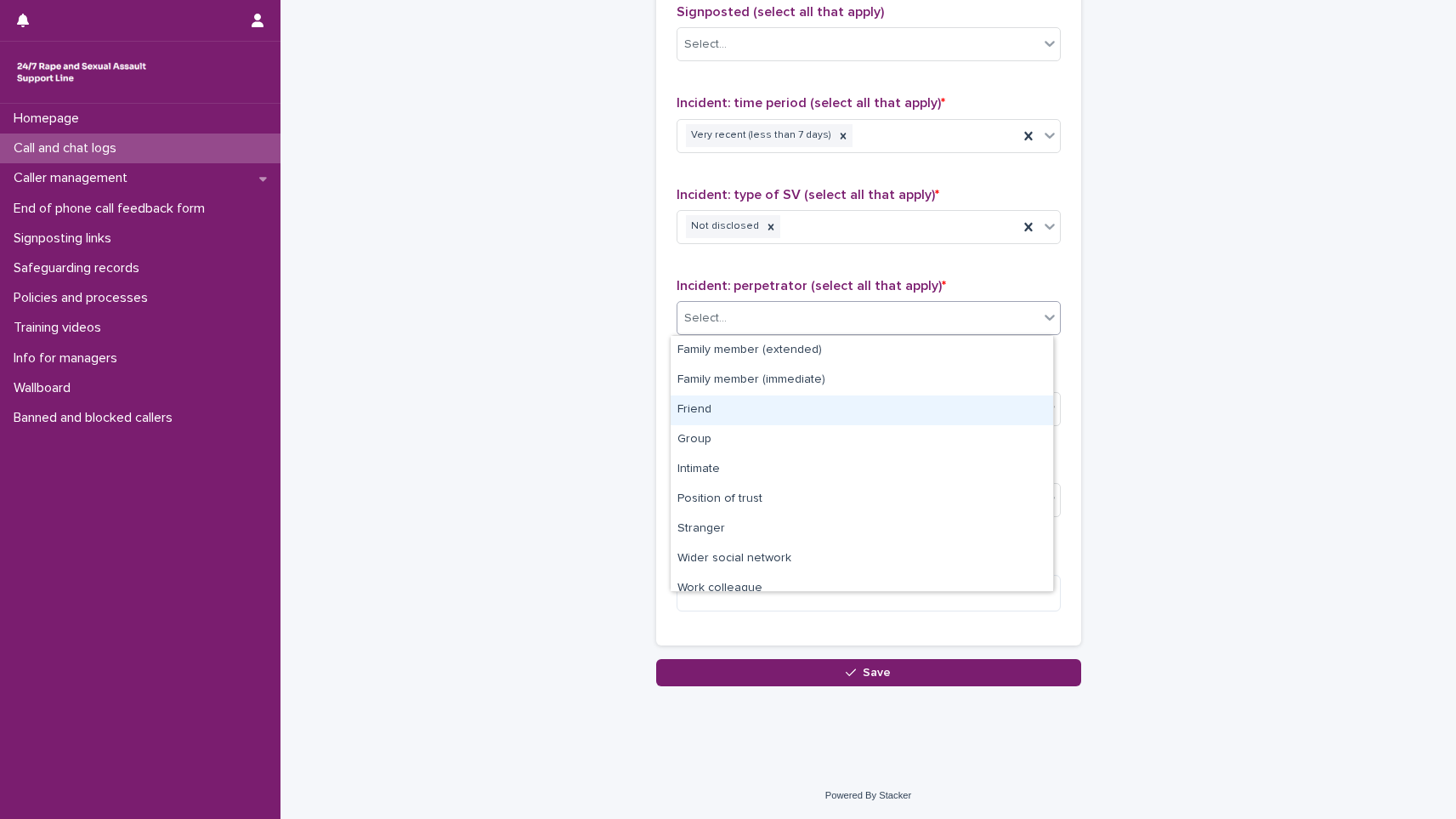
scroll to position [72, 0]
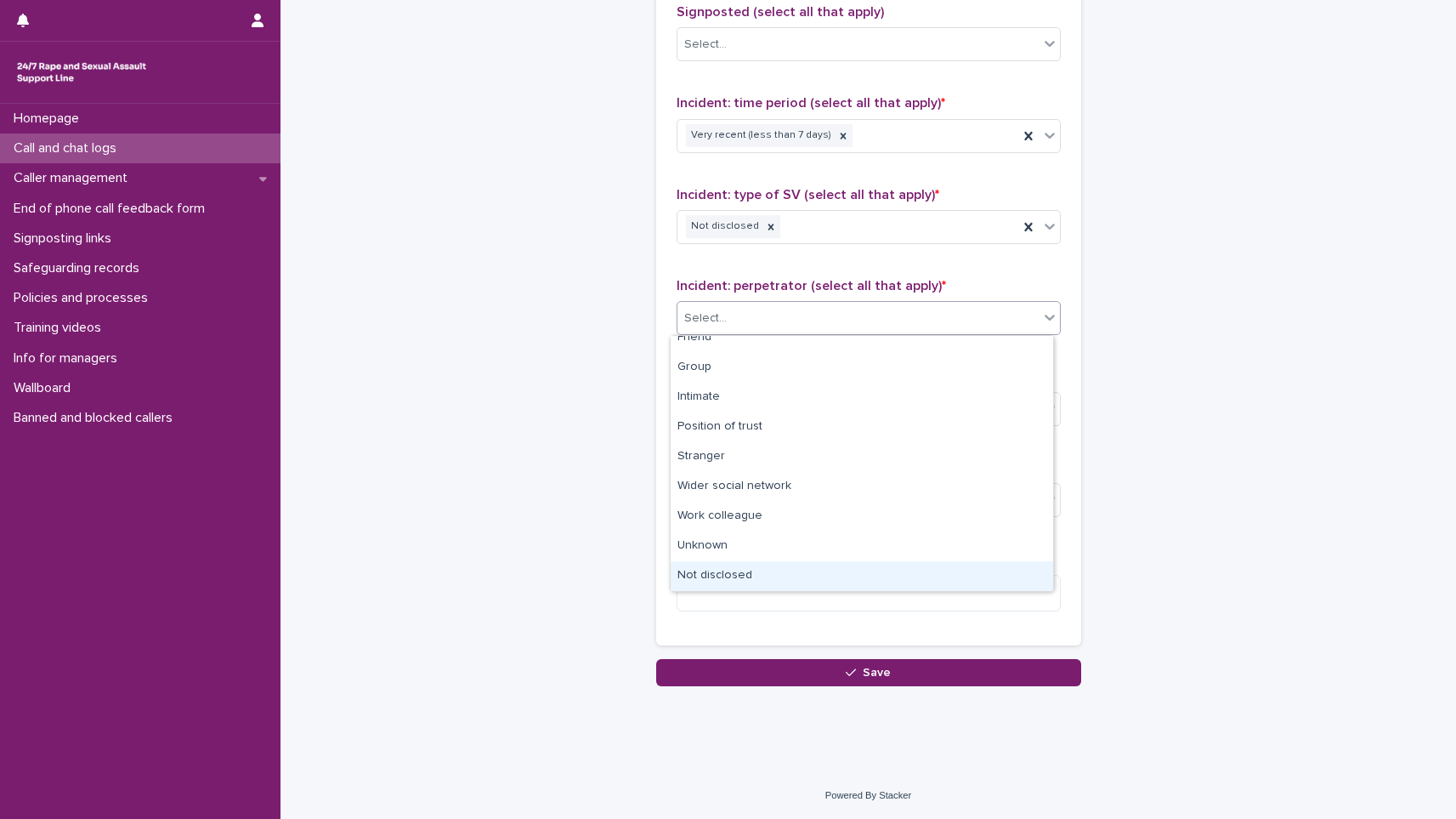
click at [692, 586] on div "Not disclosed" at bounding box center [862, 576] width 383 height 30
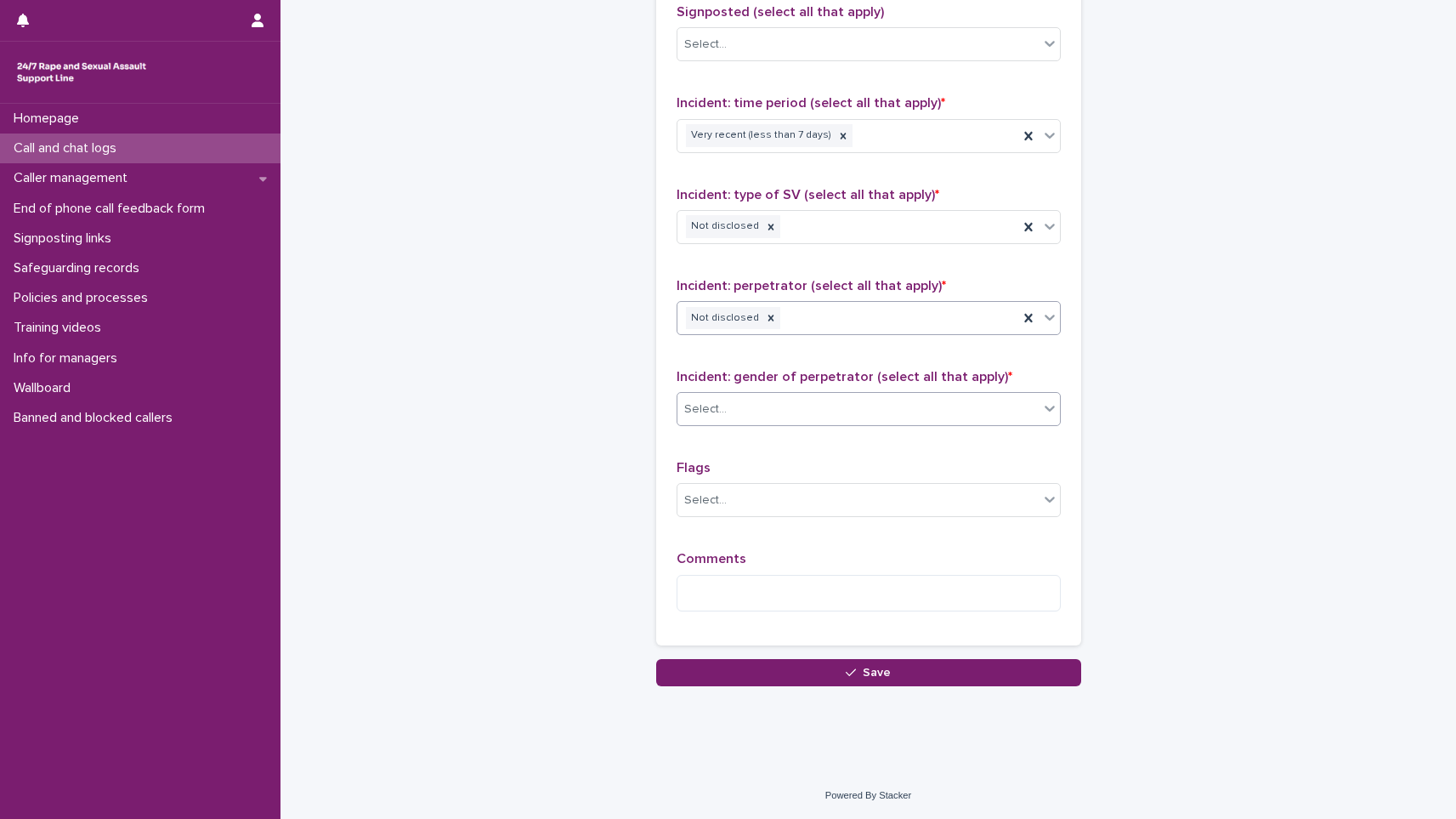
click at [781, 399] on div "Select..." at bounding box center [858, 410] width 361 height 28
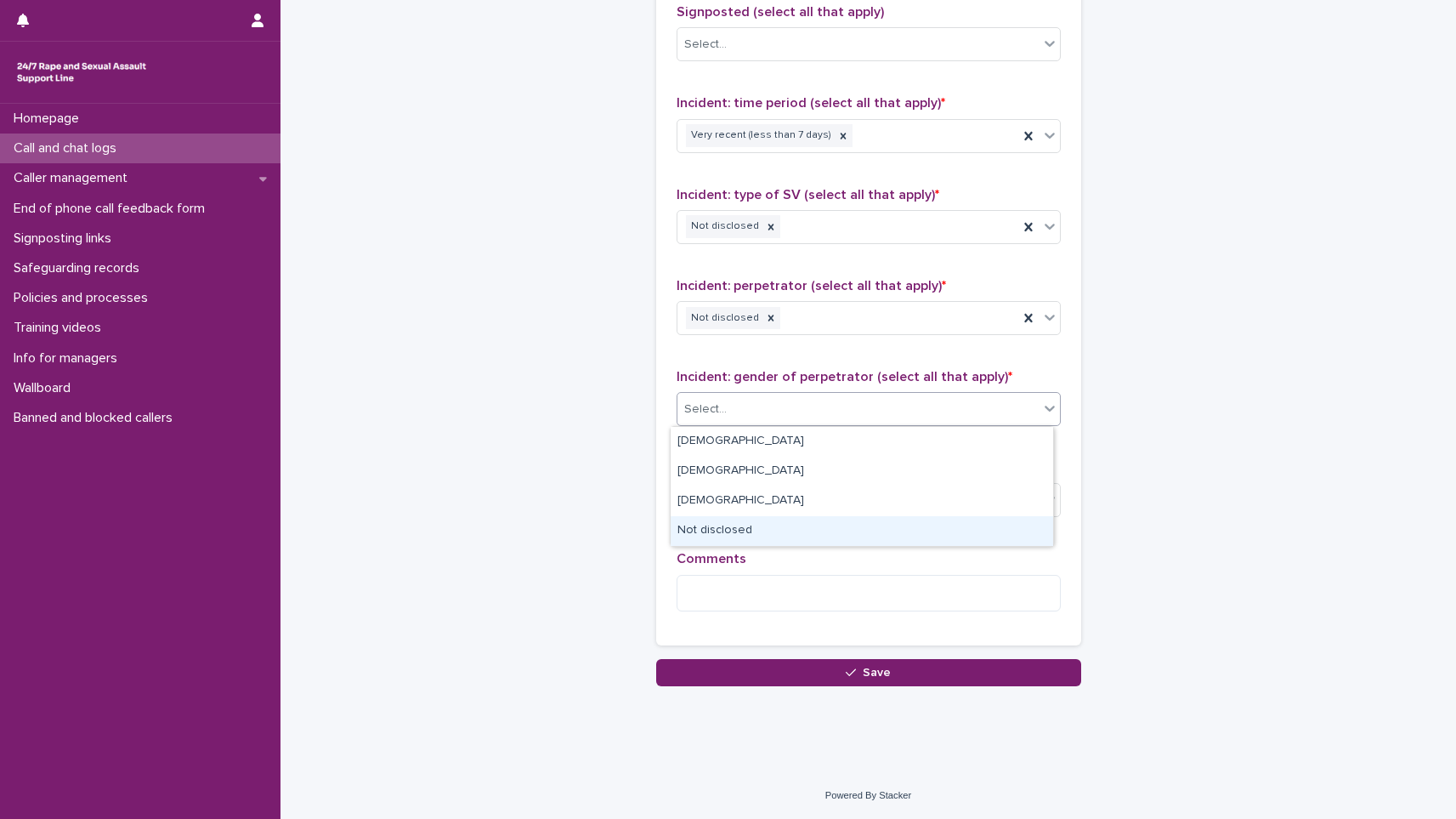
click at [694, 528] on div "Not disclosed" at bounding box center [862, 531] width 383 height 30
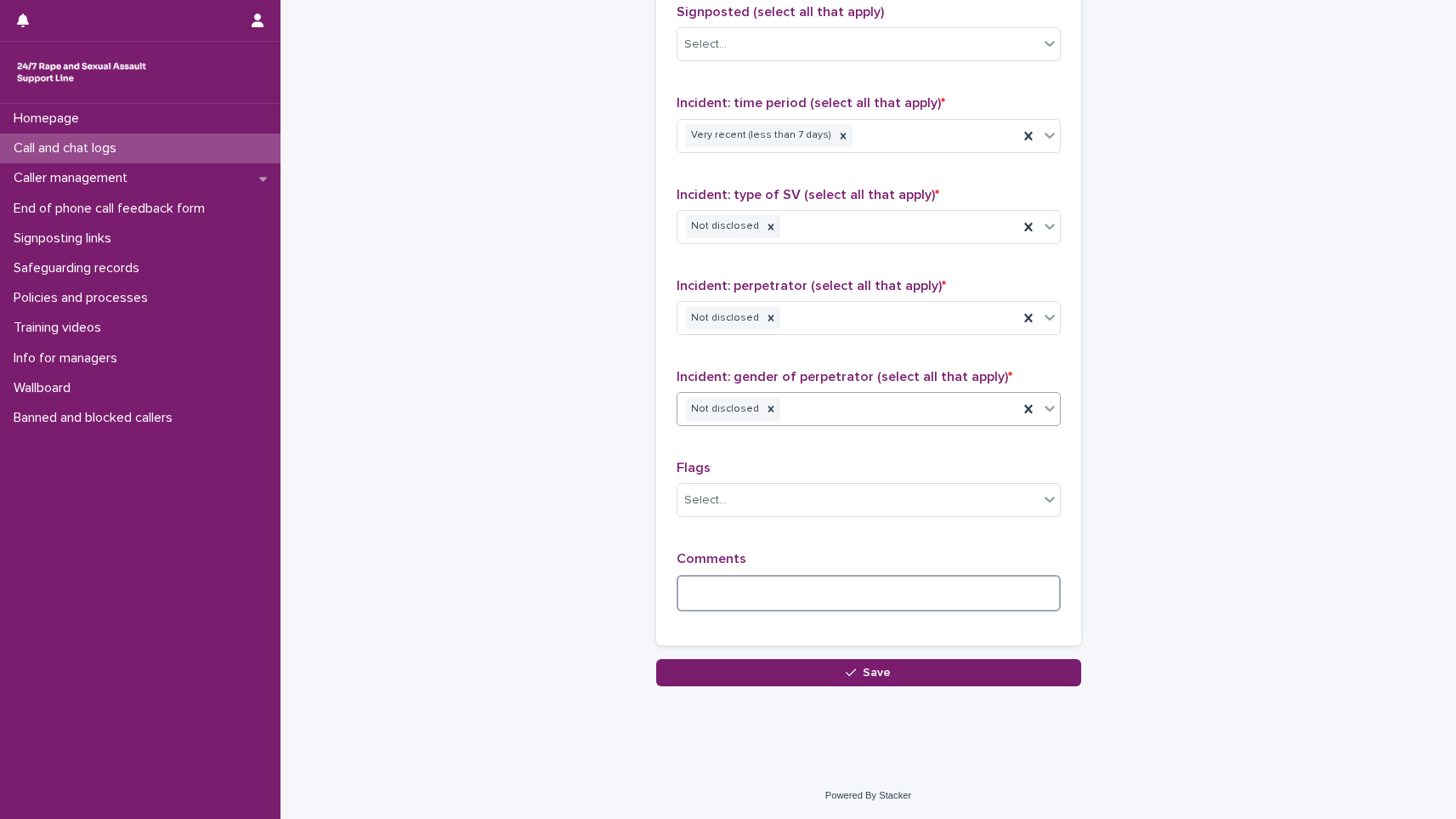
click at [718, 597] on textarea at bounding box center [869, 592] width 384 height 37
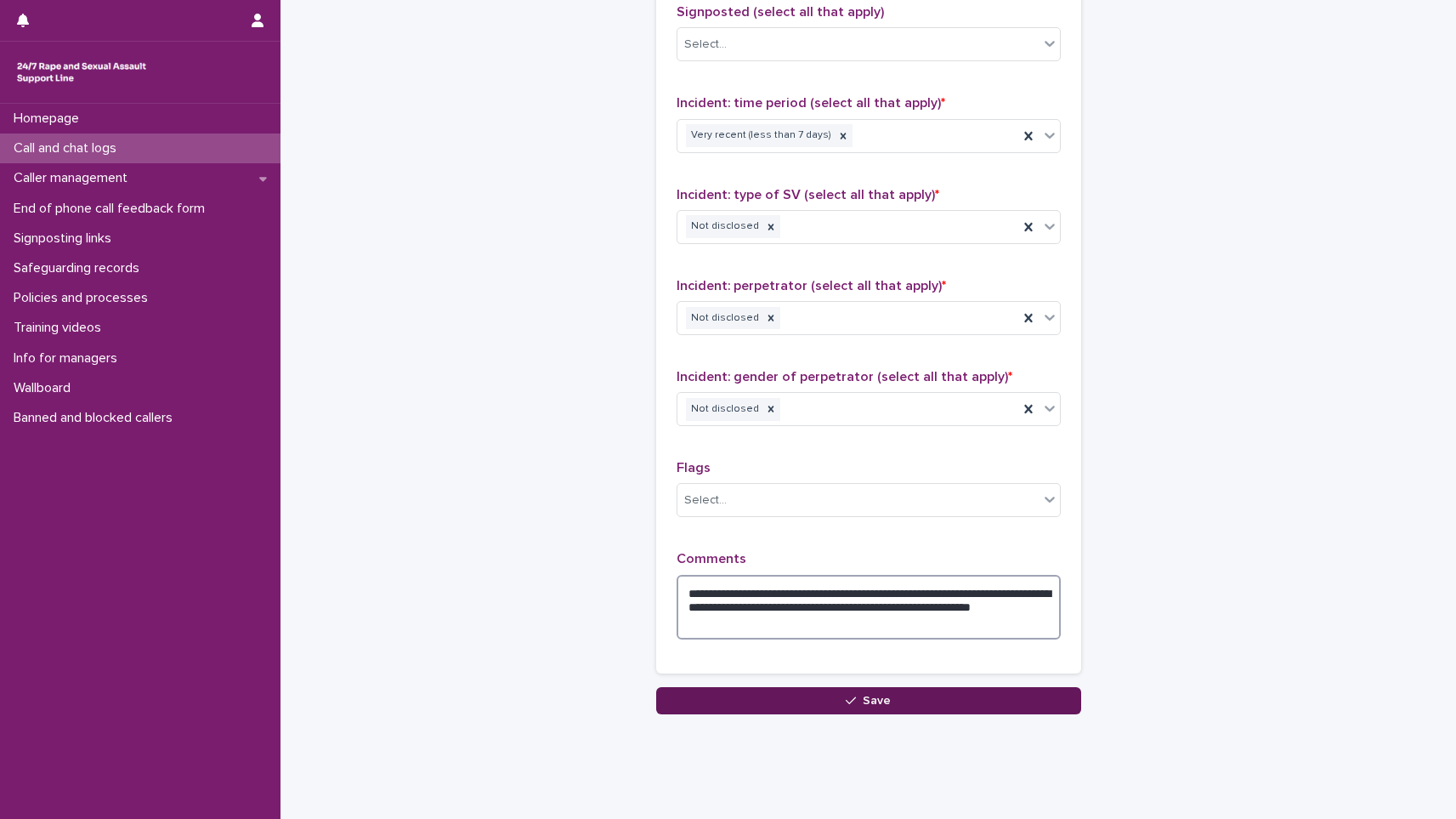
type textarea "**********"
click at [815, 695] on button "Save" at bounding box center [869, 701] width 425 height 27
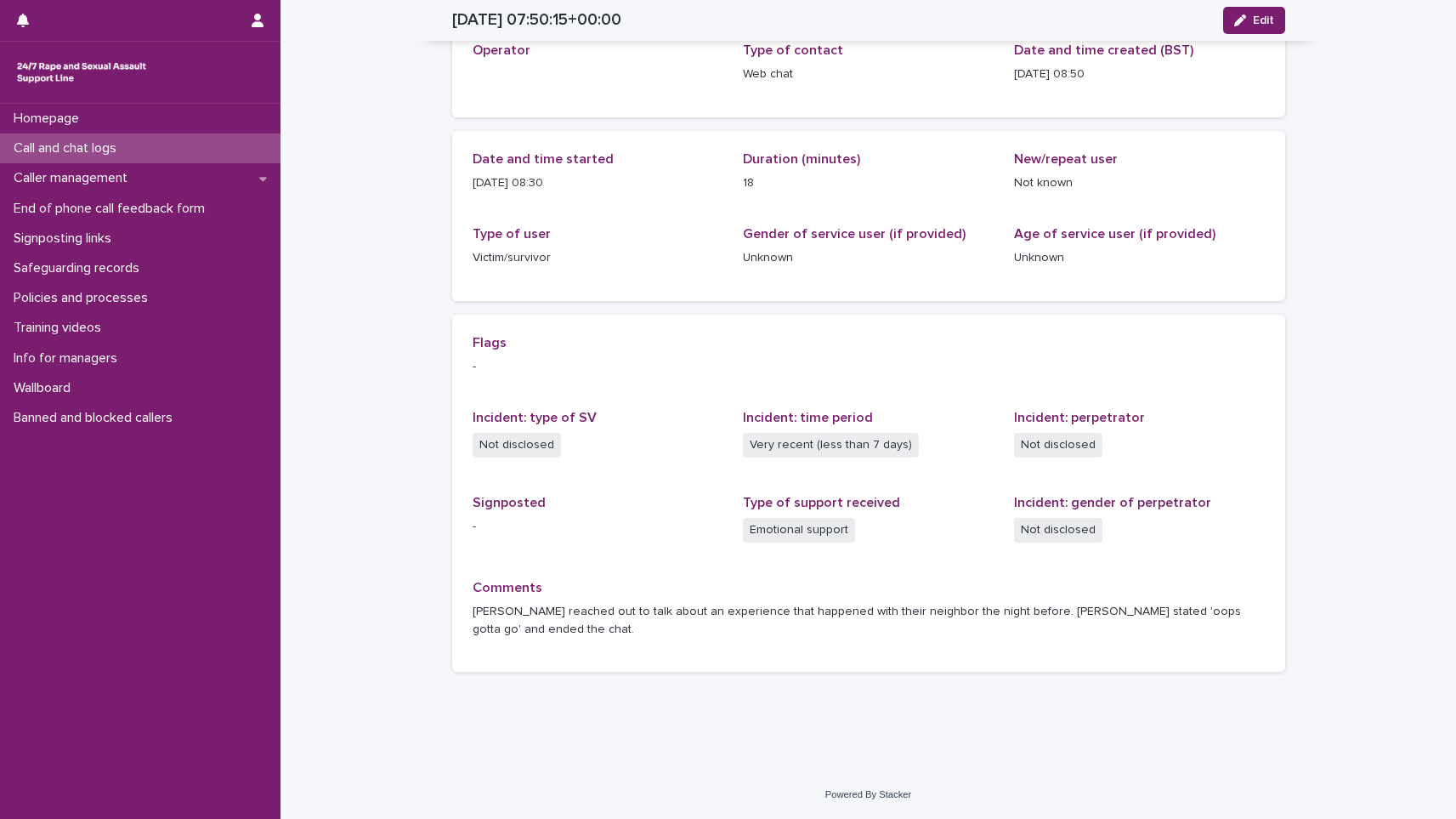
scroll to position [85, 0]
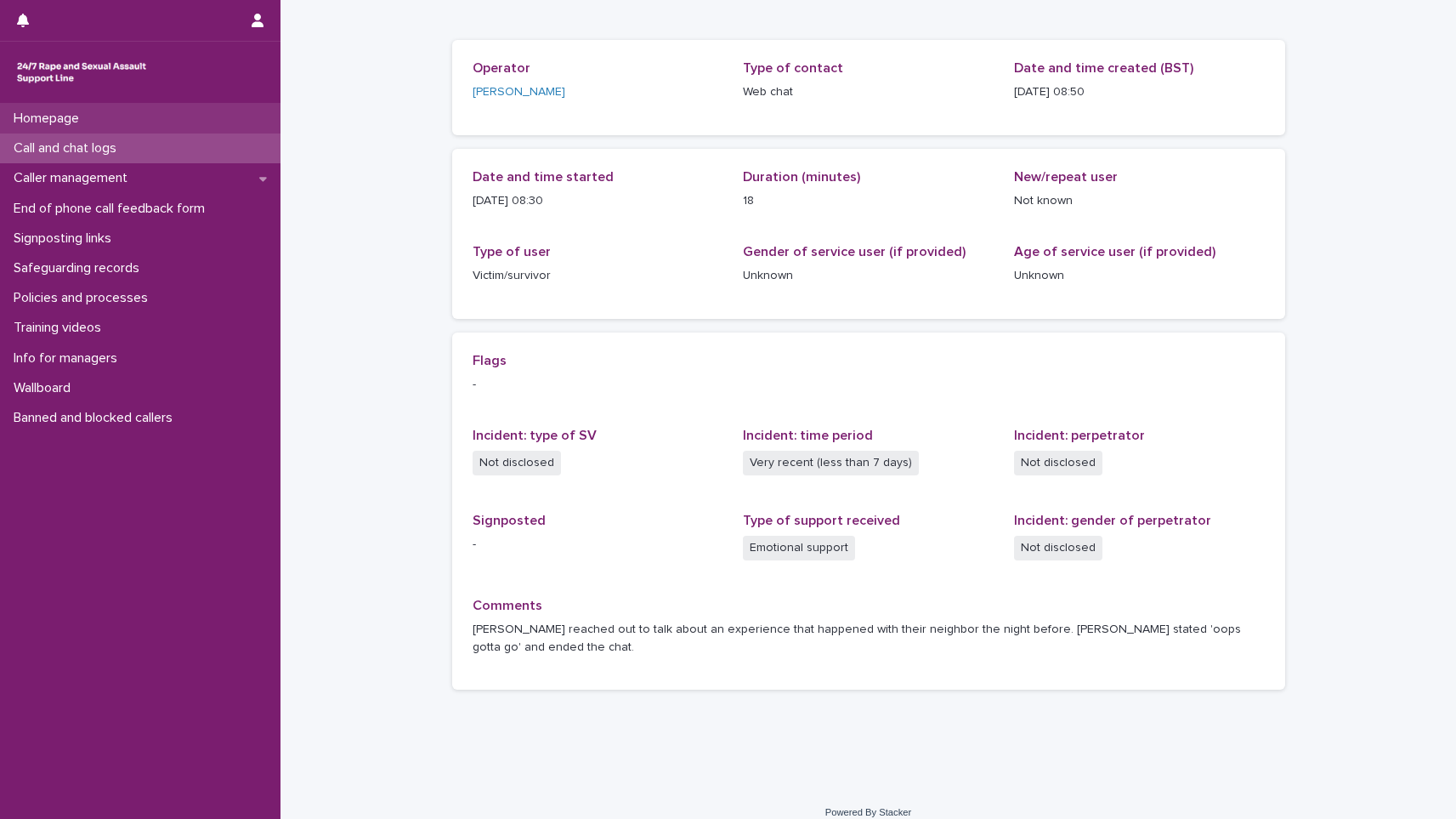
click at [42, 133] on div "Homepage" at bounding box center [140, 118] width 280 height 30
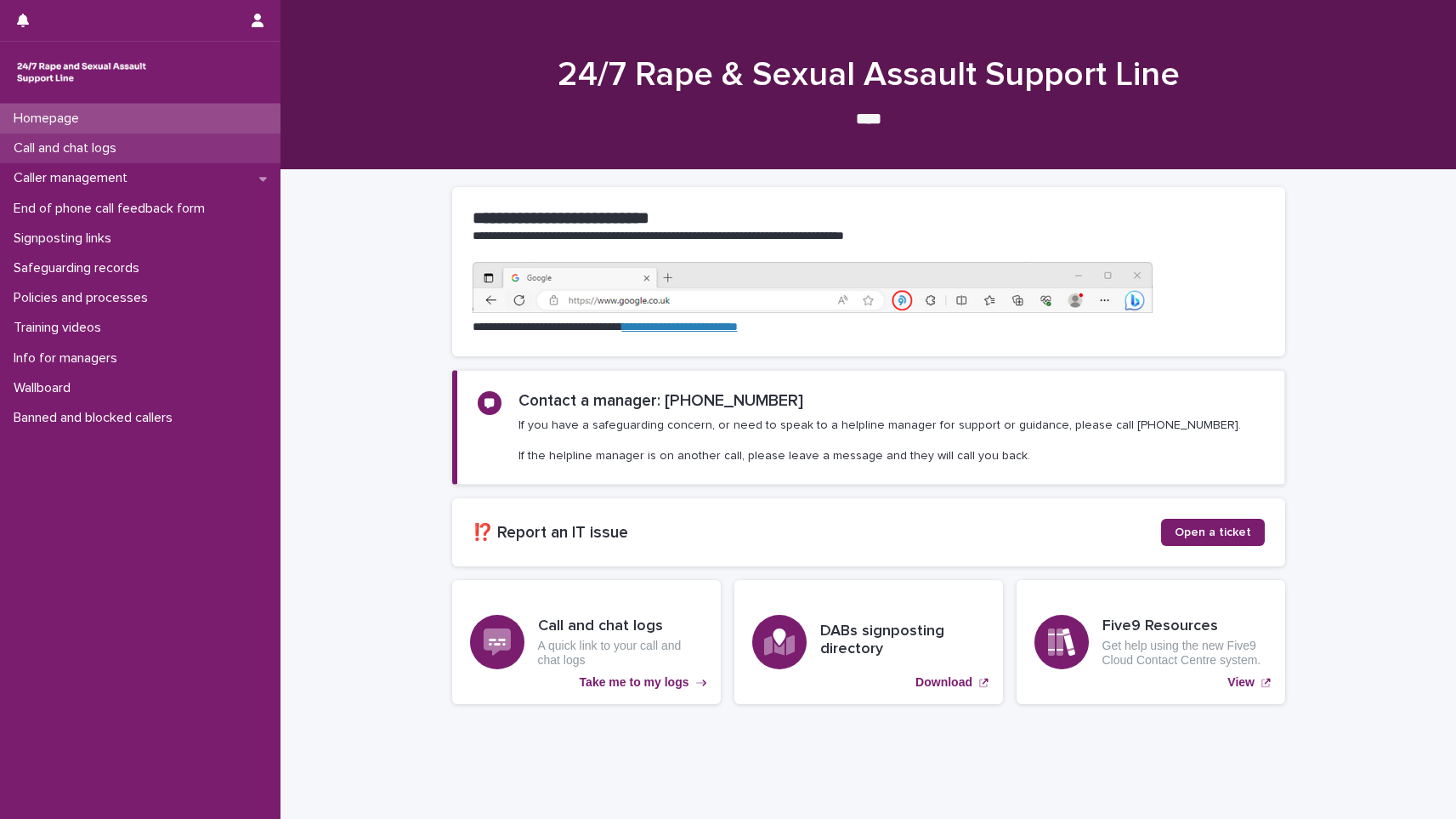
click at [44, 153] on p "Call and chat logs" at bounding box center [68, 148] width 123 height 16
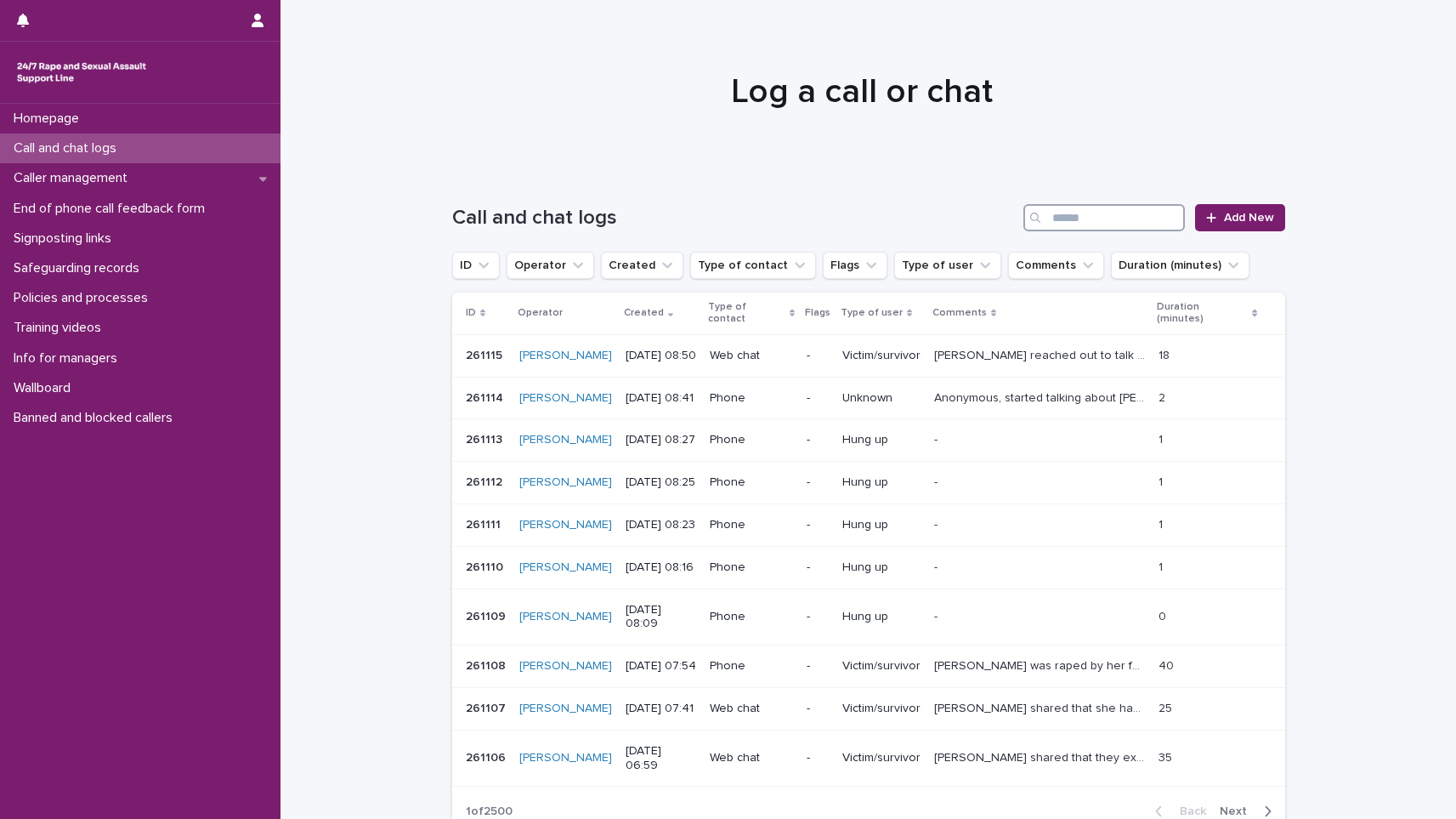
click at [1083, 216] on input "Search" at bounding box center [1104, 217] width 162 height 27
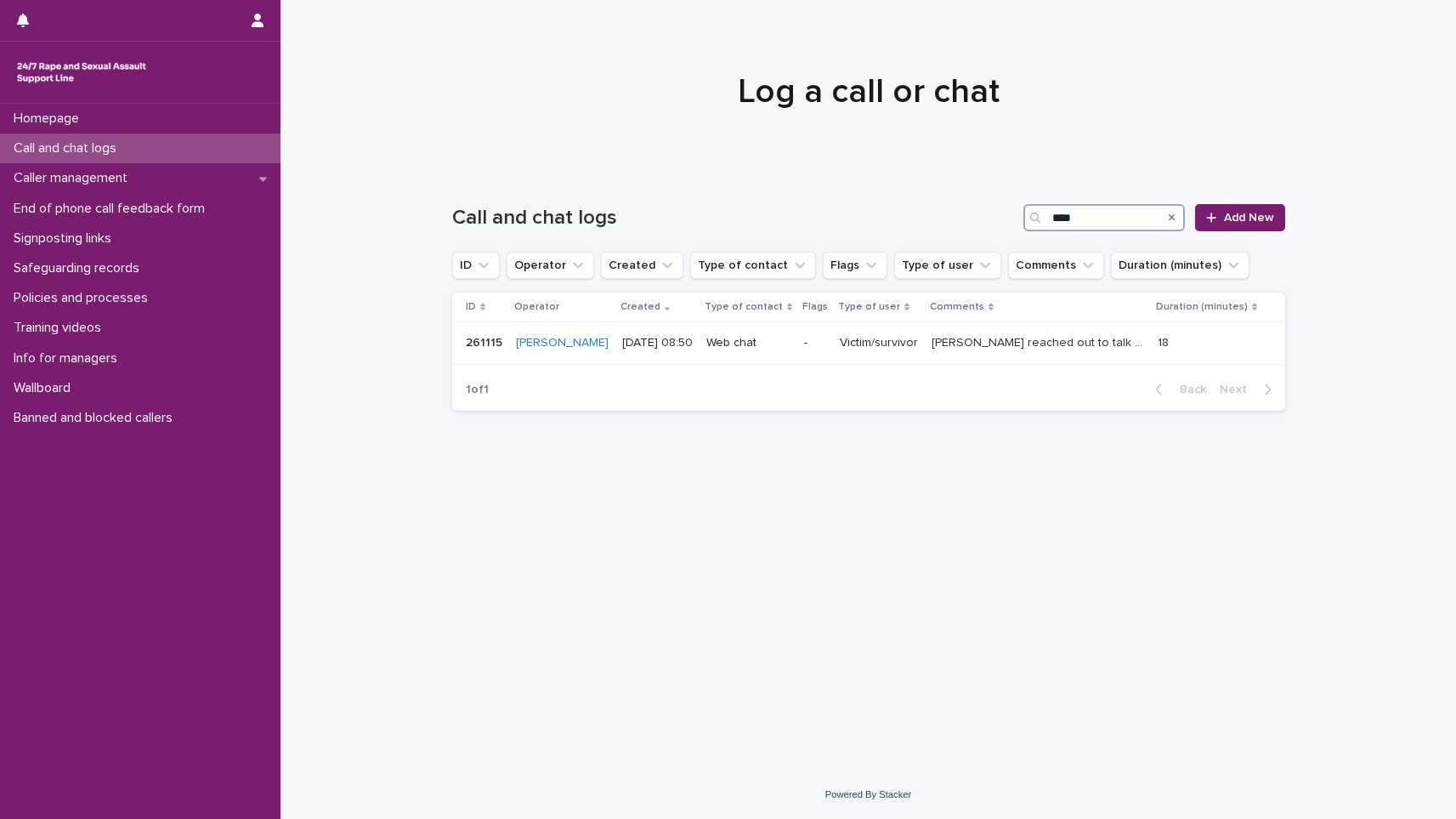
drag, startPoint x: 1107, startPoint y: 224, endPoint x: 897, endPoint y: 242, distance: 210.8
click at [897, 242] on div "Call and chat logs **** Add New" at bounding box center [869, 211] width 833 height 82
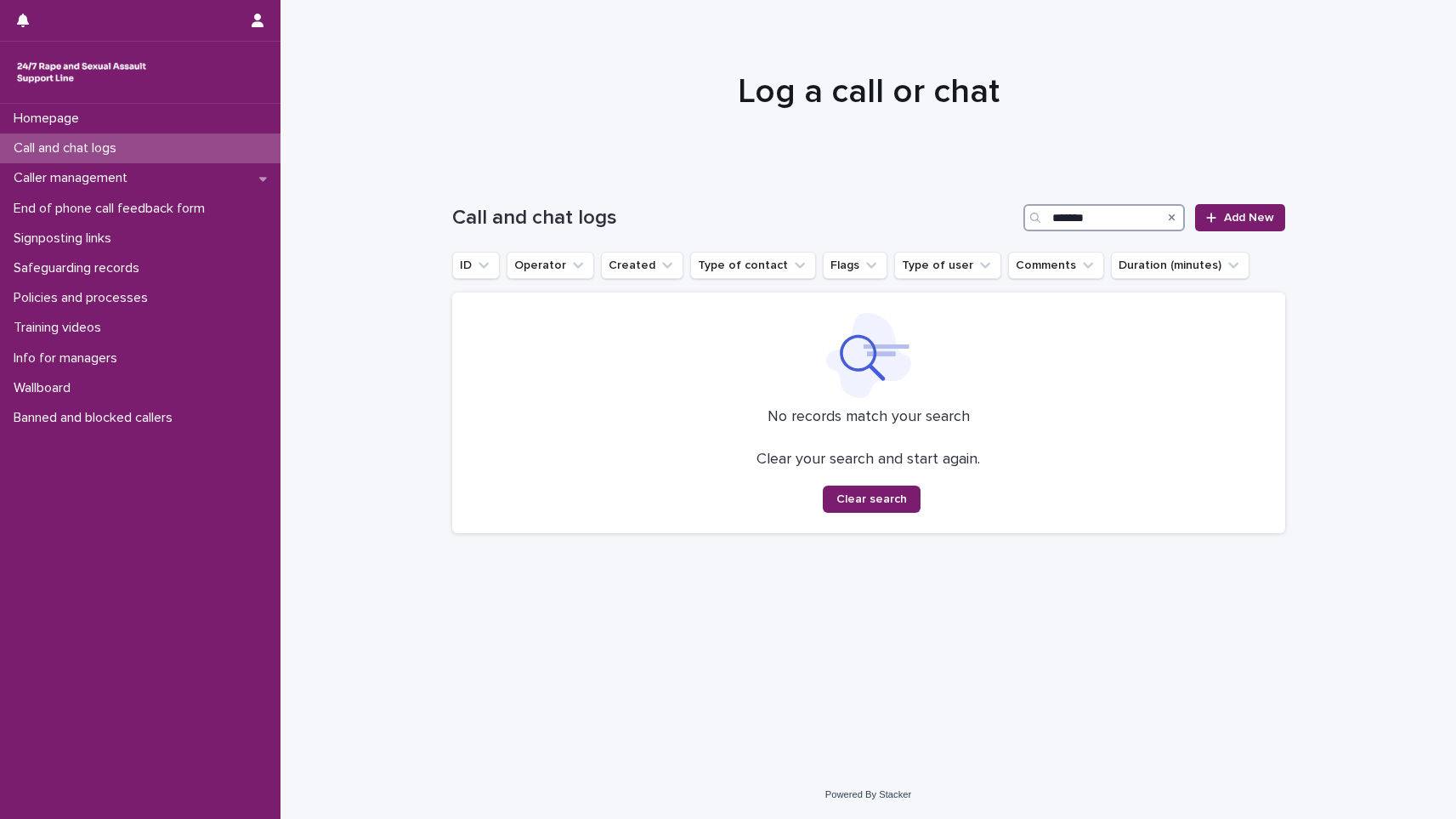
drag, startPoint x: 1099, startPoint y: 217, endPoint x: 885, endPoint y: 215, distance: 214.0
click at [887, 215] on div "Call and chat logs ******* Add New" at bounding box center [869, 217] width 833 height 27
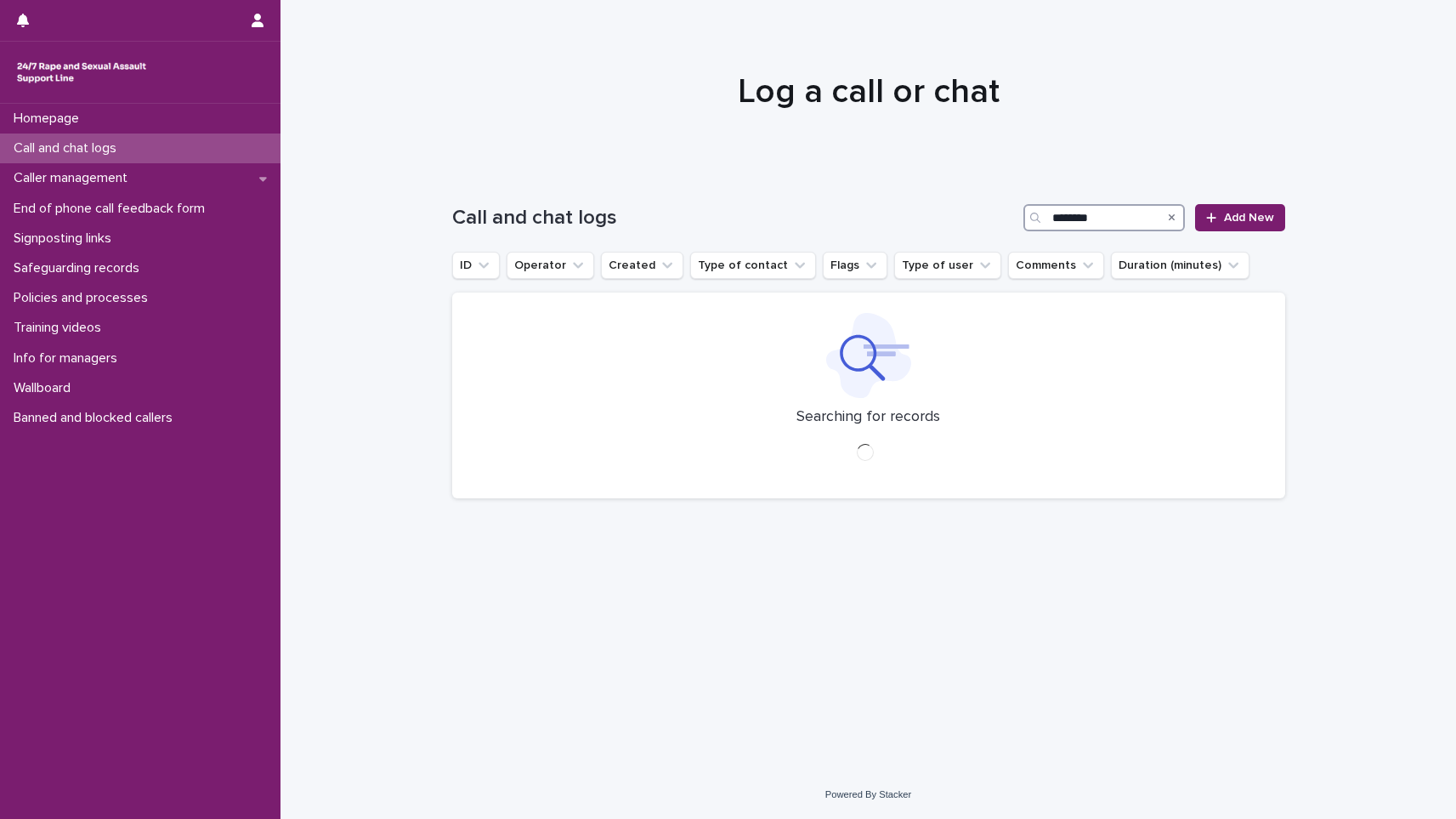
type input "********"
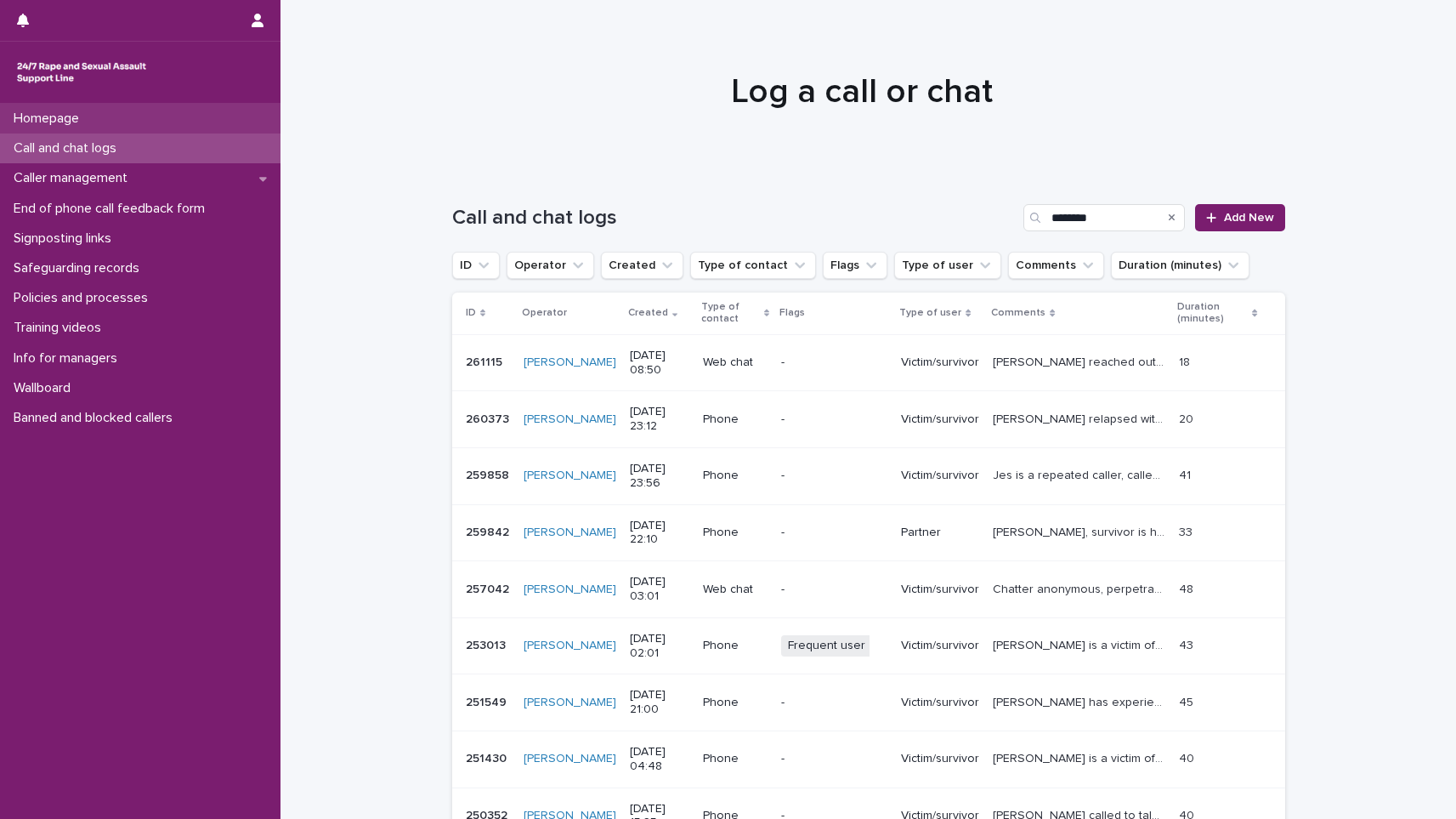
click at [93, 120] on p "Homepage" at bounding box center [49, 118] width 86 height 16
